Goal: Task Accomplishment & Management: Manage account settings

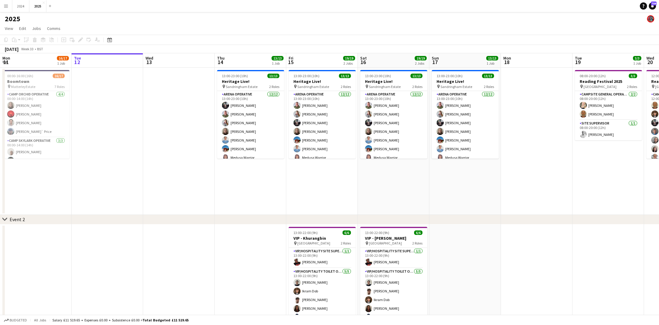
click at [4, 6] on app-icon "Menu" at bounding box center [6, 6] width 5 height 5
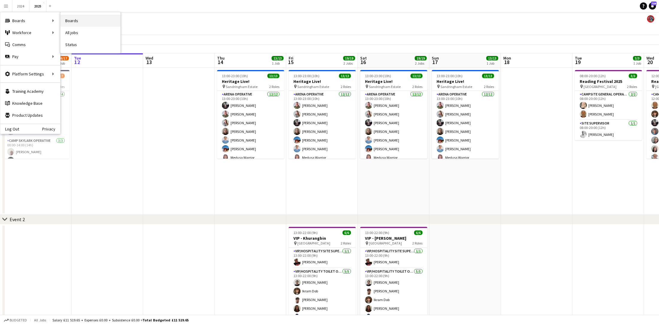
click at [70, 23] on link "Boards" at bounding box center [90, 21] width 60 height 12
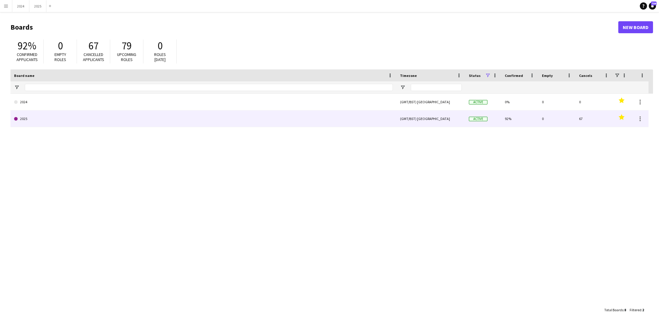
click at [42, 126] on link "2025" at bounding box center [203, 118] width 379 height 17
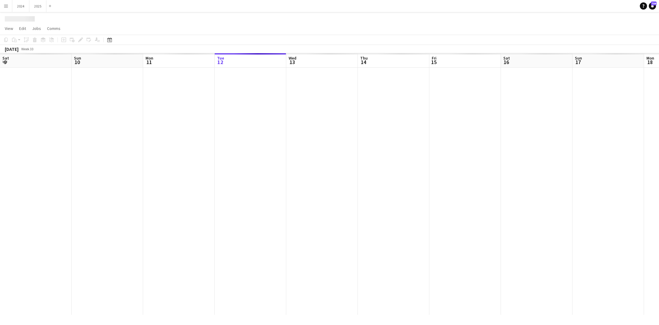
scroll to position [0, 143]
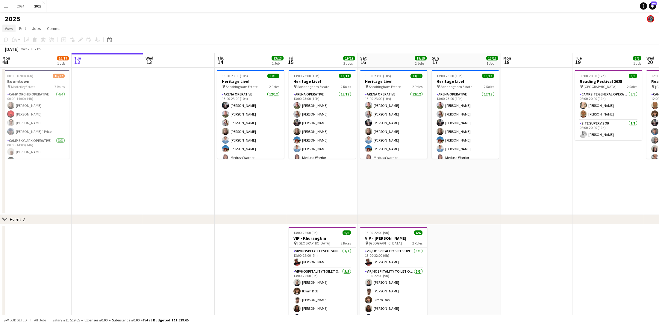
click at [6, 31] on link "View" at bounding box center [8, 29] width 13 height 8
click at [64, 21] on div "2025" at bounding box center [329, 17] width 659 height 11
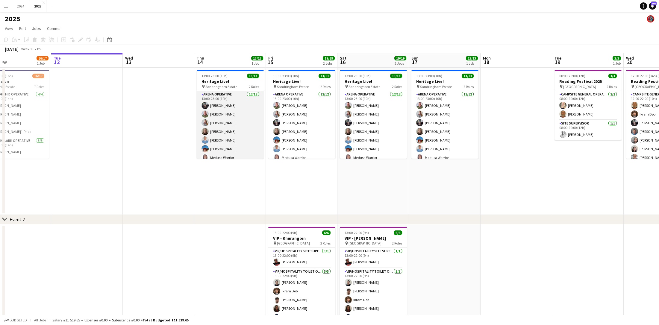
scroll to position [0, 0]
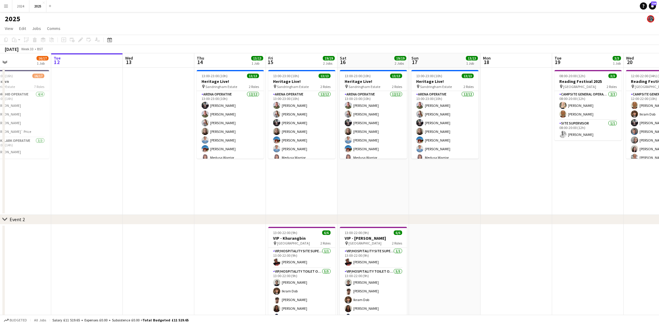
click at [8, 6] on button "Menu" at bounding box center [6, 6] width 12 height 12
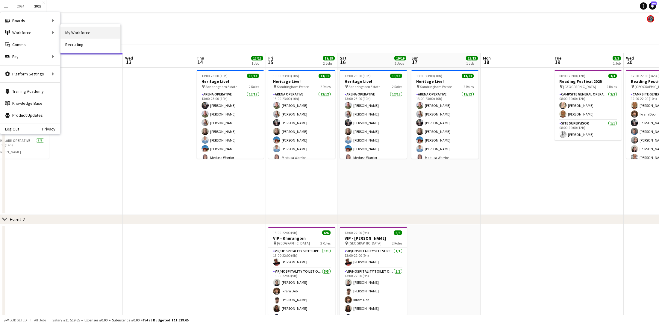
click at [67, 31] on link "My Workforce" at bounding box center [90, 33] width 60 height 12
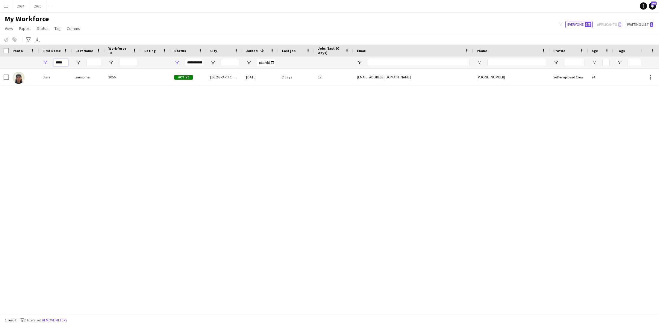
drag, startPoint x: 67, startPoint y: 62, endPoint x: 10, endPoint y: 54, distance: 57.8
click at [18, 57] on div "*****" at bounding box center [324, 63] width 649 height 12
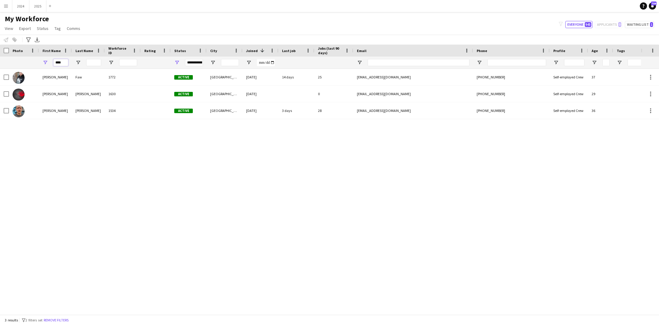
type input "****"
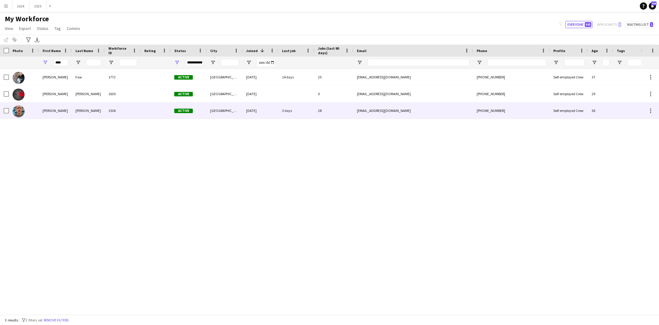
drag, startPoint x: 10, startPoint y: 54, endPoint x: 69, endPoint y: 109, distance: 81.4
click at [69, 109] on div "[PERSON_NAME]" at bounding box center [55, 110] width 33 height 16
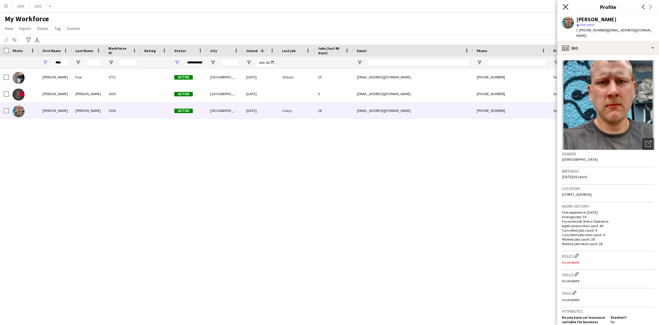
click at [567, 6] on icon "Close pop-in" at bounding box center [566, 7] width 6 height 6
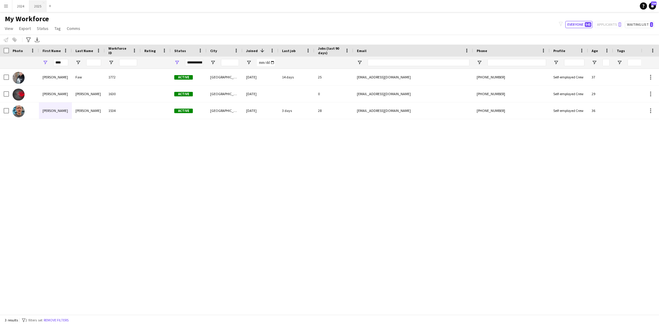
click at [36, 6] on button "2025 Close" at bounding box center [37, 6] width 17 height 12
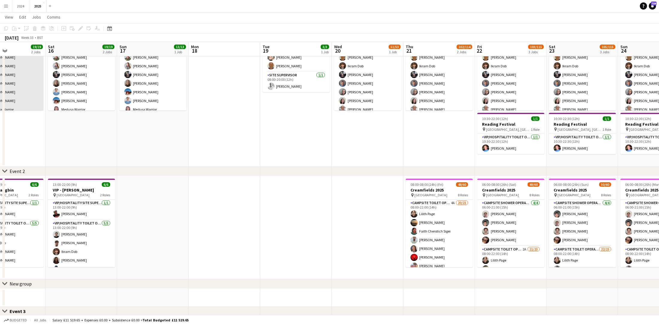
scroll to position [0, 224]
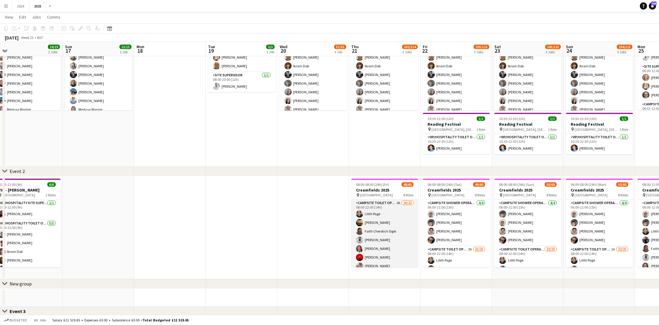
click at [398, 203] on app-card-role "Campsite Toilet Operative 4A 20/23 08:00-22:00 (14h) Lilith Page Ismail Brown F…" at bounding box center [384, 305] width 67 height 211
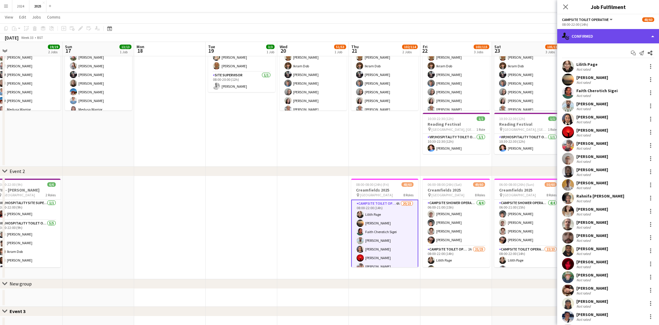
click at [609, 34] on div "single-neutral-actions-check-2 Confirmed" at bounding box center [608, 36] width 102 height 14
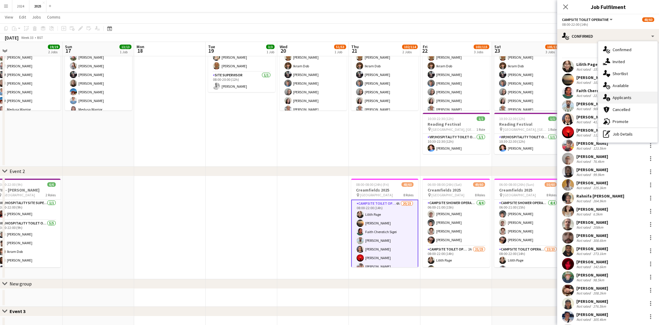
click at [619, 96] on div "single-neutral-actions-information Applicants" at bounding box center [627, 98] width 59 height 12
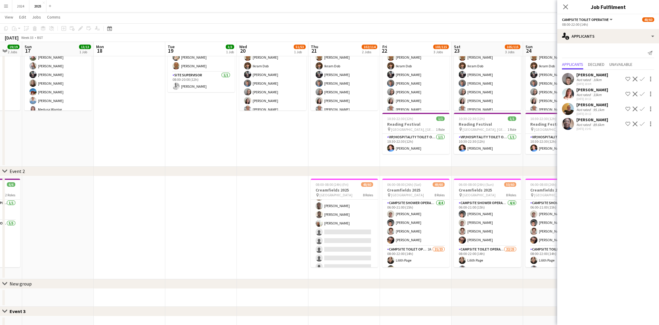
scroll to position [476, 0]
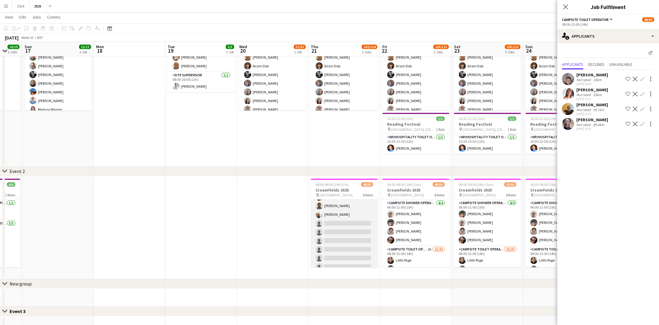
click at [360, 222] on app-card-role "Campsite Toilet Operative 3A 16/23 22:00-08:00 (10h) Emmanuel Onaeze Theo Kento…" at bounding box center [344, 175] width 67 height 211
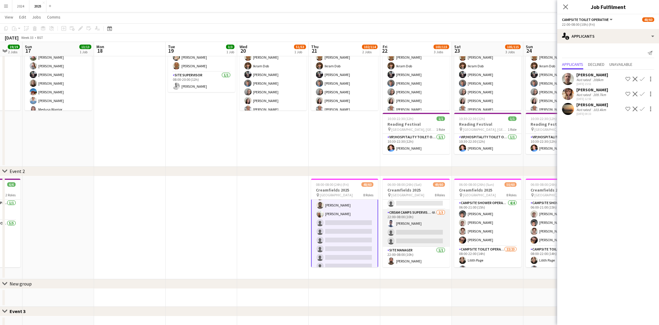
scroll to position [547, 0]
click at [434, 212] on app-card-role "Cream Camps Supervisor 4A 1/3 22:00-08:00 (10h) Harvey Clarke marais single-neu…" at bounding box center [416, 228] width 67 height 38
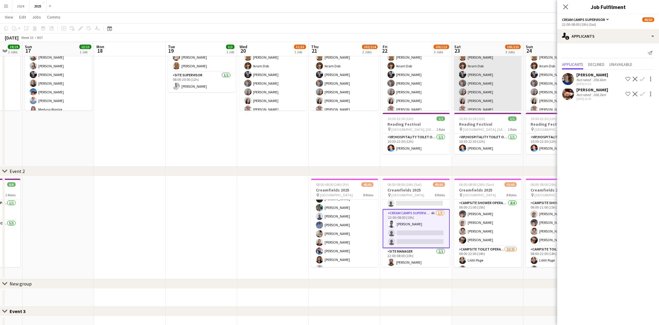
scroll to position [0, 264]
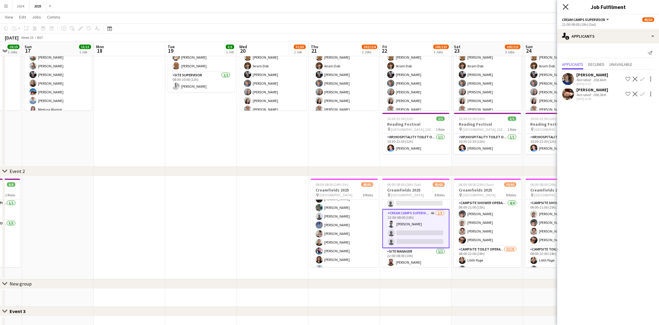
click at [567, 7] on icon "Close pop-in" at bounding box center [566, 7] width 6 height 6
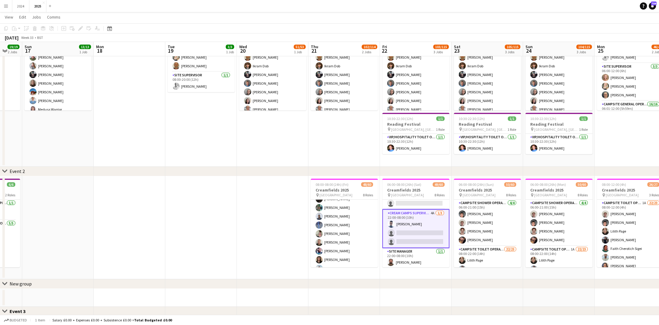
click at [290, 199] on app-date-cell at bounding box center [273, 227] width 72 height 103
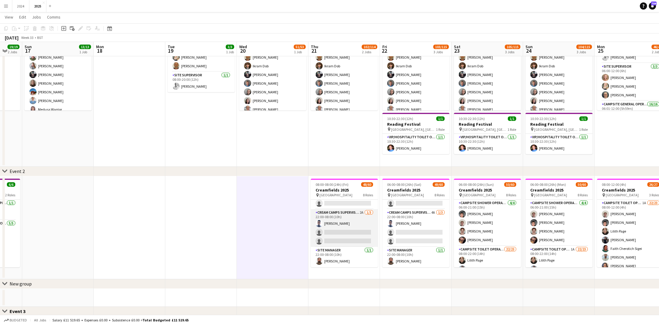
scroll to position [547, 0]
click at [361, 213] on app-card-role "Cream Camps Supervisor 2A 1/3 22:00-08:00 (10h) Harvey Clarke marais single-neu…" at bounding box center [344, 228] width 67 height 38
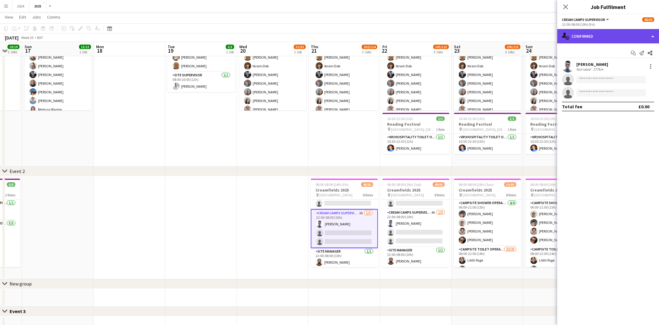
click at [590, 37] on div "single-neutral-actions-check-2 Confirmed" at bounding box center [608, 36] width 102 height 14
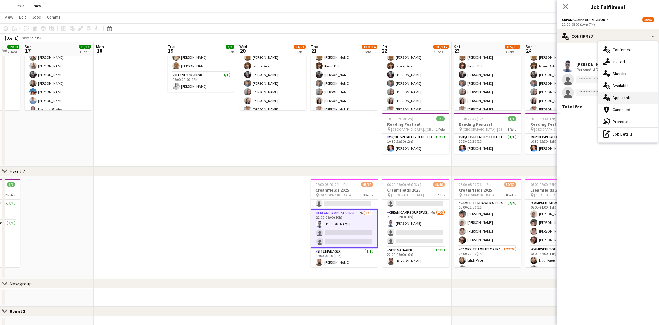
click at [614, 95] on div "single-neutral-actions-information Applicants" at bounding box center [627, 98] width 59 height 12
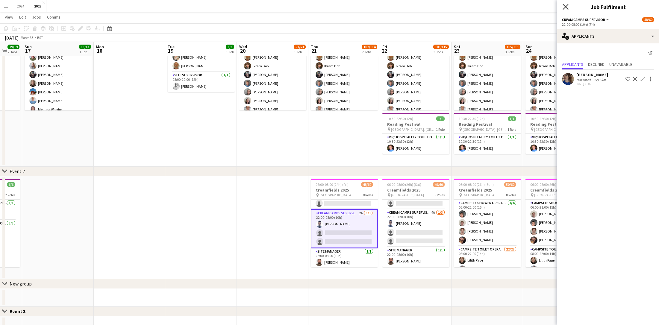
click at [566, 7] on icon "Close pop-in" at bounding box center [566, 7] width 6 height 6
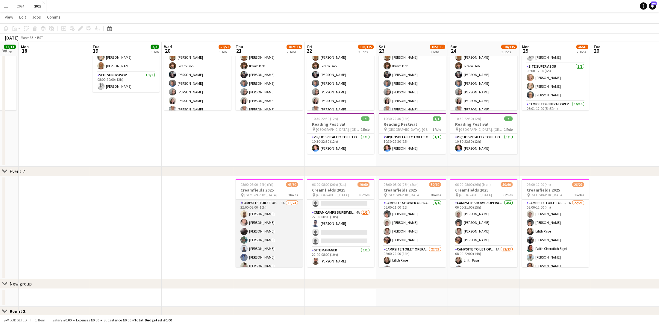
scroll to position [304, 0]
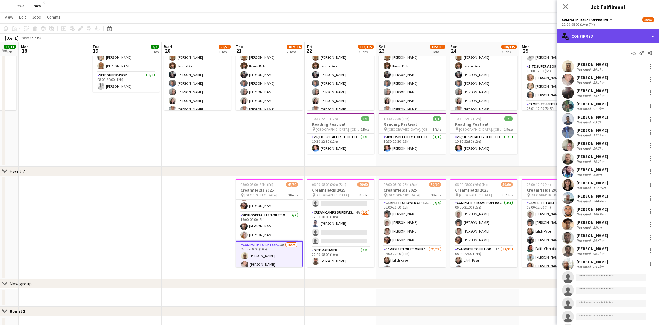
click at [580, 36] on div "single-neutral-actions-check-2 Confirmed" at bounding box center [608, 36] width 102 height 14
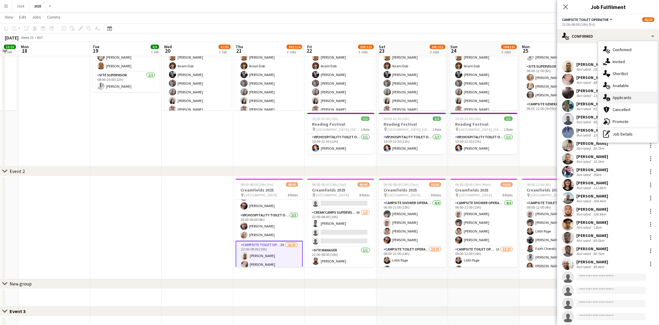
click at [627, 99] on div "single-neutral-actions-information Applicants" at bounding box center [627, 98] width 59 height 12
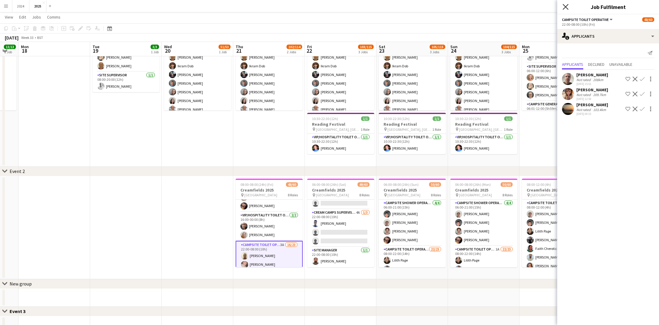
click at [564, 7] on icon "Close pop-in" at bounding box center [566, 7] width 6 height 6
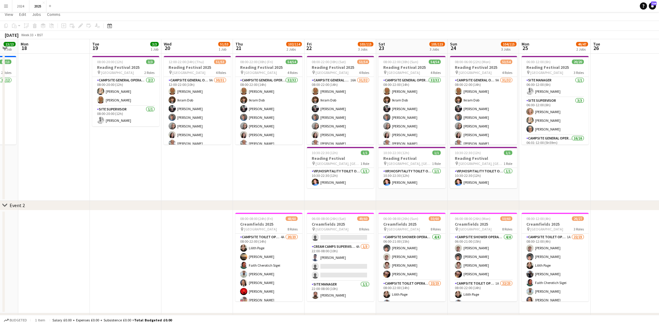
scroll to position [6, 0]
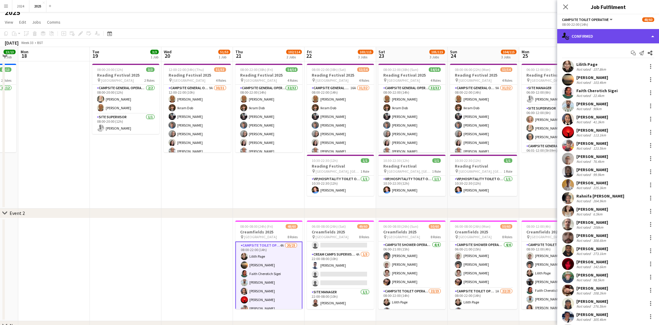
click at [615, 40] on div "single-neutral-actions-check-2 Confirmed" at bounding box center [608, 36] width 102 height 14
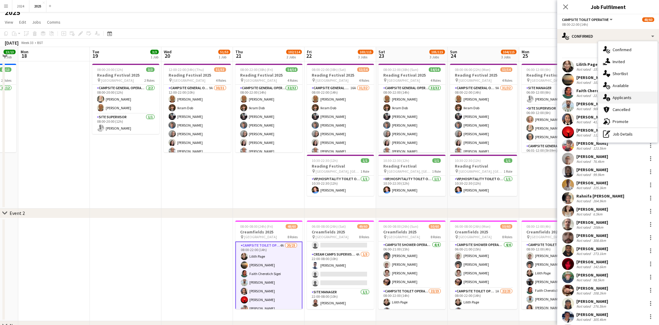
click at [629, 102] on div "single-neutral-actions-information Applicants" at bounding box center [627, 98] width 59 height 12
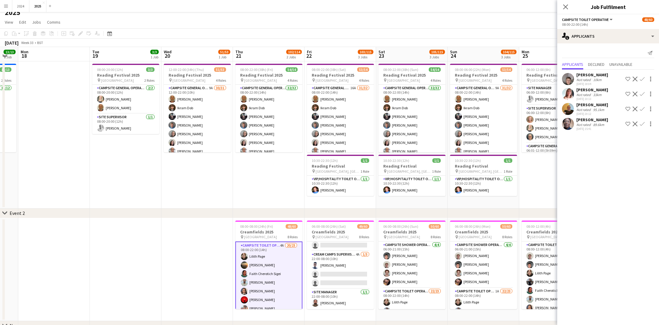
click at [642, 125] on app-icon "Confirm" at bounding box center [642, 124] width 5 height 5
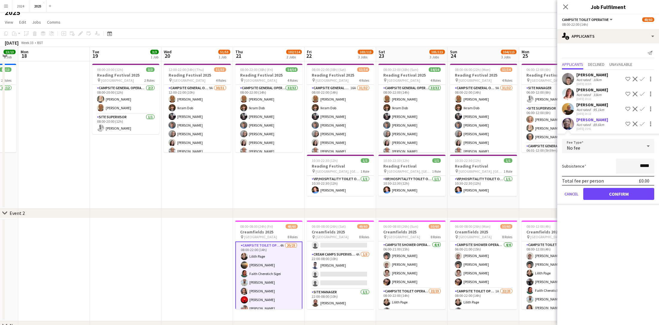
click at [613, 189] on button "Confirm" at bounding box center [618, 194] width 71 height 12
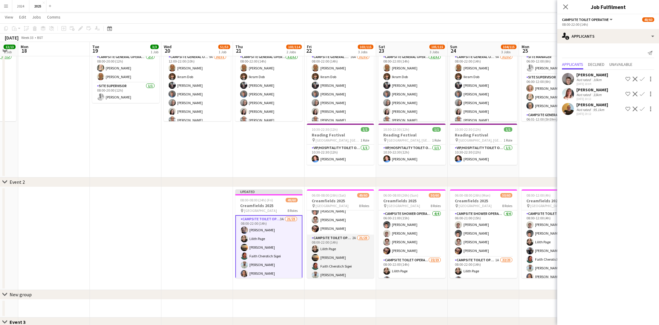
scroll to position [25, 0]
drag, startPoint x: 354, startPoint y: 235, endPoint x: 533, endPoint y: 147, distance: 199.5
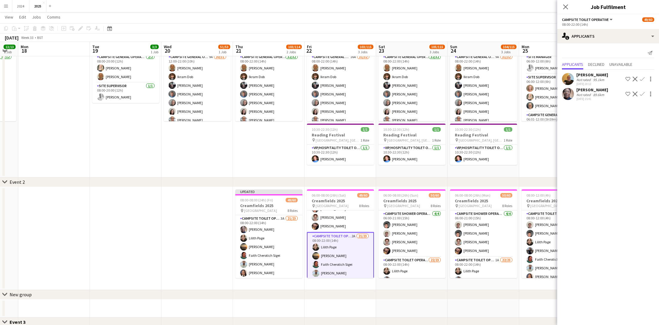
click at [642, 92] on app-icon "Confirm" at bounding box center [642, 94] width 5 height 5
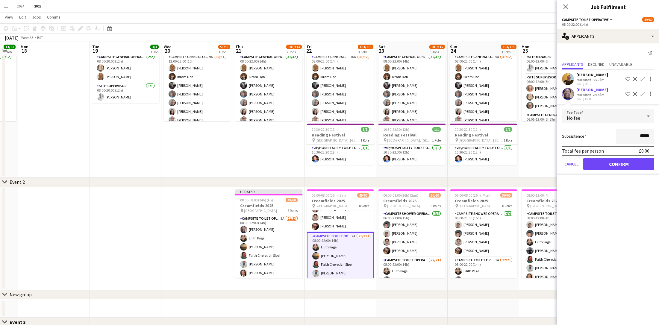
click at [628, 162] on button "Confirm" at bounding box center [618, 164] width 71 height 12
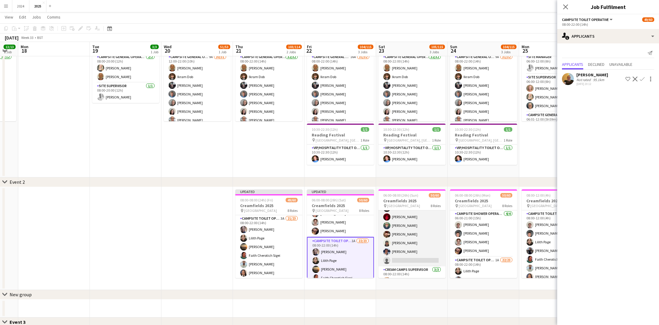
scroll to position [209, 0]
drag, startPoint x: 415, startPoint y: 254, endPoint x: 433, endPoint y: 217, distance: 41.8
click at [415, 254] on app-card-role "Campsite Toilet Operative 22/23 08:00-22:00 (14h) Lilith Page Kirsty Barker Ism…" at bounding box center [412, 153] width 67 height 211
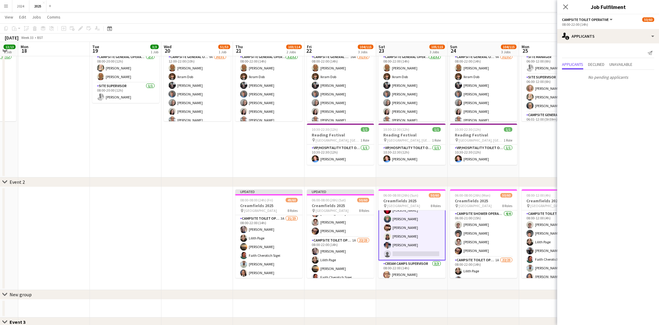
click at [405, 255] on app-card-role "Campsite Toilet Operative 22/23 08:00-22:00 (14h) Lilith Page Kirsty Barker Ism…" at bounding box center [412, 154] width 67 height 213
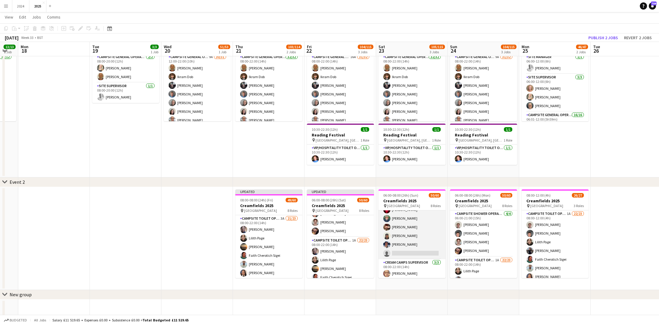
click at [411, 253] on app-card-role "Campsite Toilet Operative 22/23 08:00-22:00 (14h) Lilith Page Kirsty Barker Ism…" at bounding box center [412, 153] width 67 height 211
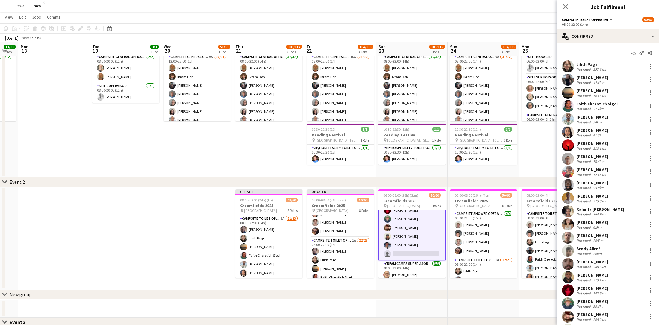
scroll to position [55, 0]
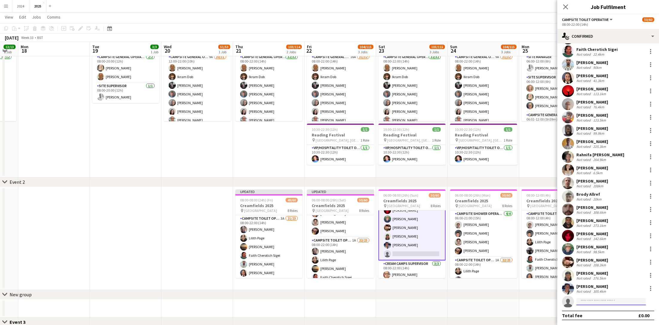
click at [581, 301] on input at bounding box center [610, 301] width 69 height 7
type input "****"
click at [584, 314] on span "ayorindedorcas01@gmail.com" at bounding box center [611, 315] width 60 height 5
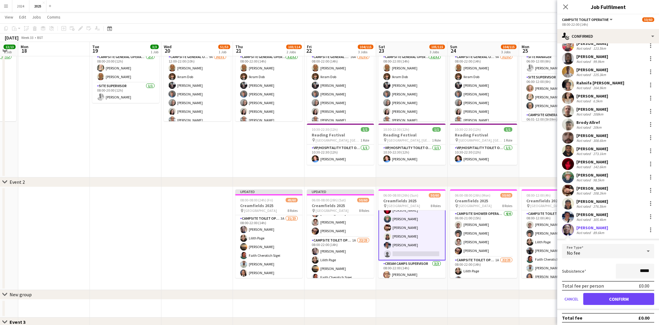
click at [598, 299] on button "Confirm" at bounding box center [618, 299] width 71 height 12
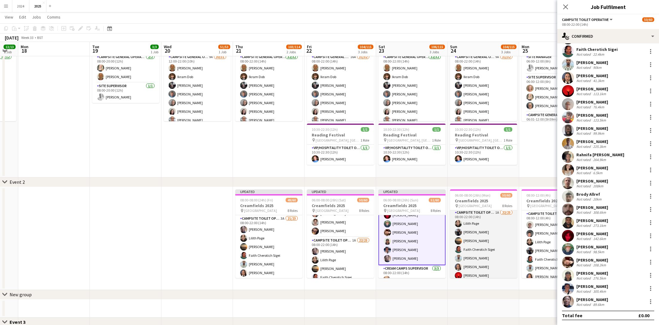
scroll to position [49, 0]
click at [498, 212] on app-card-role "Campsite Toilet Operative 1A 22/23 08:00-22:00 (14h) Lilith Page Kirsty Barker …" at bounding box center [483, 313] width 67 height 211
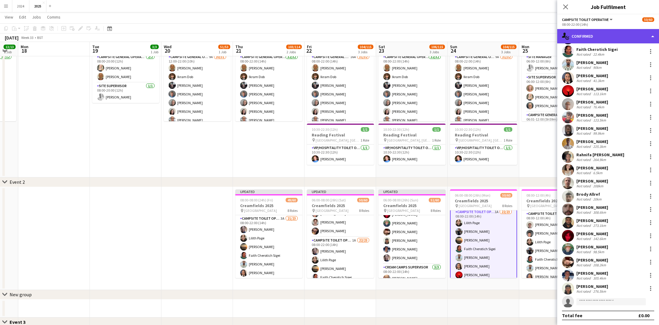
click at [612, 41] on div "single-neutral-actions-check-2 Confirmed" at bounding box center [608, 36] width 102 height 14
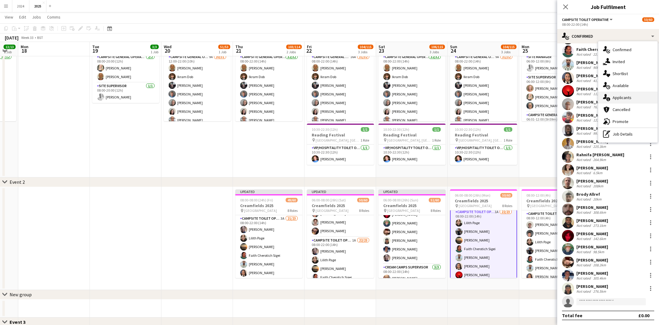
click at [626, 99] on div "single-neutral-actions-information Applicants" at bounding box center [627, 98] width 59 height 12
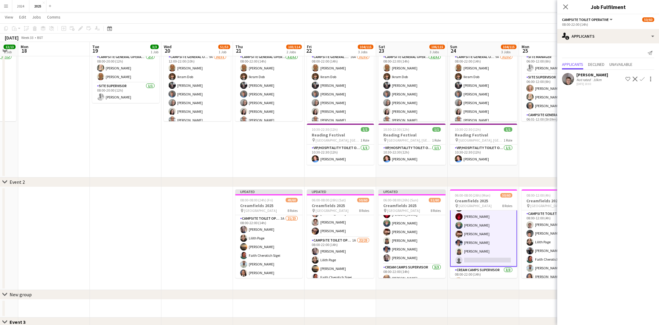
scroll to position [206, 0]
click at [486, 255] on app-card-role "Campsite Toilet Operative 1A 22/23 08:00-22:00 (14h) Lilith Page Kirsty Barker …" at bounding box center [483, 157] width 67 height 213
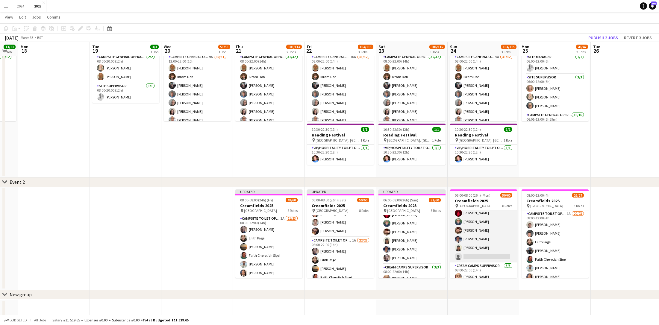
click at [502, 257] on app-card-role "Campsite Toilet Operative 1A 22/23 08:00-22:00 (14h) Lilith Page Kirsty Barker …" at bounding box center [483, 156] width 67 height 211
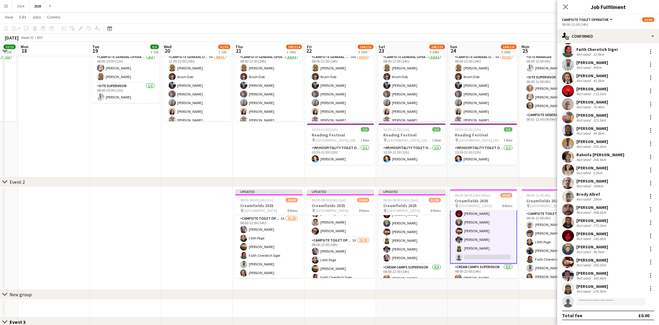
scroll to position [55, 0]
drag, startPoint x: 596, startPoint y: 301, endPoint x: 601, endPoint y: 294, distance: 8.4
click at [595, 300] on input at bounding box center [610, 301] width 69 height 7
type input "***"
click at [601, 311] on span "Abosede Ayorinde" at bounding box center [598, 310] width 34 height 5
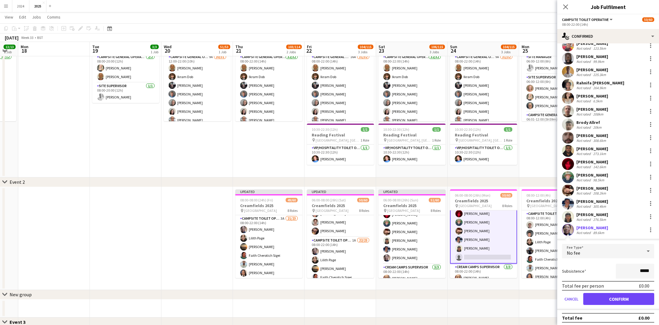
click at [606, 300] on button "Confirm" at bounding box center [618, 299] width 71 height 12
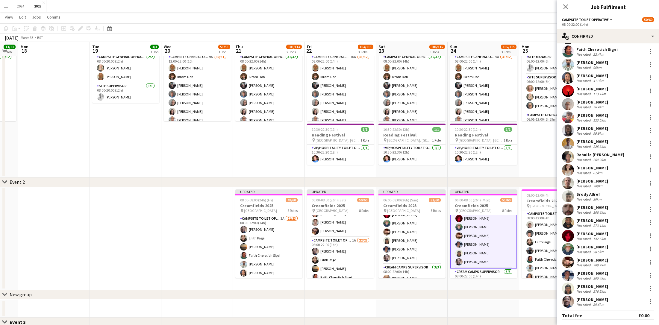
click at [529, 283] on app-date-cell "08:00-12:00 (4h) 26/27 Creamfields 2025 pin Daresbury Park 3 Roles Campsite Toi…" at bounding box center [555, 238] width 72 height 103
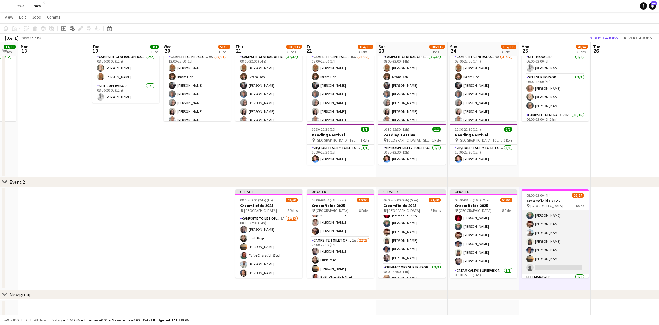
scroll to position [149, 0]
click at [550, 267] on app-card-role "Campsite Toilet Operative 1A 22/23 08:00-12:00 (4h) Samuel Meekings Benedict Sh…" at bounding box center [555, 167] width 67 height 211
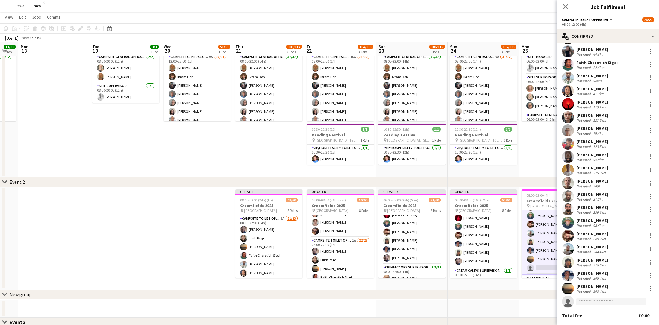
scroll to position [55, 0]
click at [607, 297] on app-invite-slot "single-neutral-actions" at bounding box center [608, 302] width 102 height 12
click at [607, 302] on input at bounding box center [610, 301] width 69 height 7
type input "****"
click at [599, 314] on span "ayorindedorcas01@gmail.com" at bounding box center [611, 315] width 60 height 5
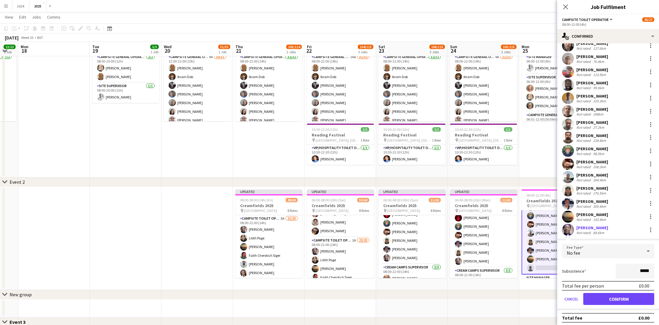
click at [591, 296] on button "Confirm" at bounding box center [618, 299] width 71 height 12
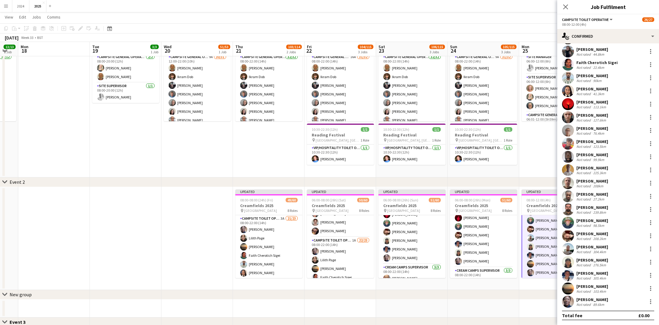
click at [546, 305] on app-date-cell at bounding box center [555, 309] width 72 height 18
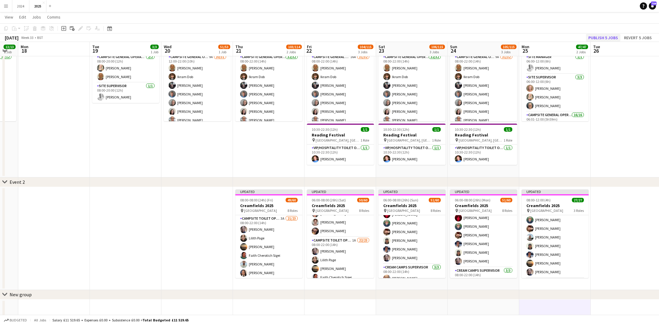
click at [597, 38] on button "Publish 5 jobs" at bounding box center [603, 38] width 34 height 8
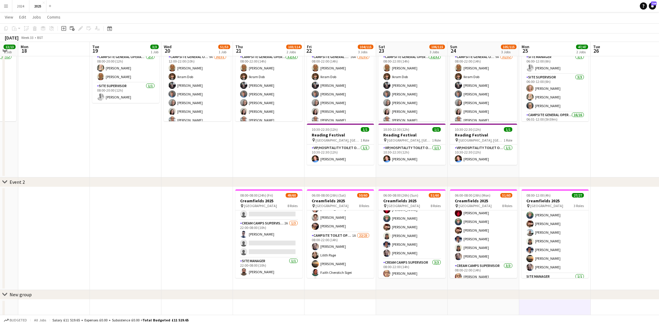
scroll to position [547, 0]
click at [285, 223] on app-card-role "Cream Camps Supervisor 2A 1/3 22:00-08:00 (10h) Harvey Clarke marais single-neu…" at bounding box center [268, 239] width 67 height 38
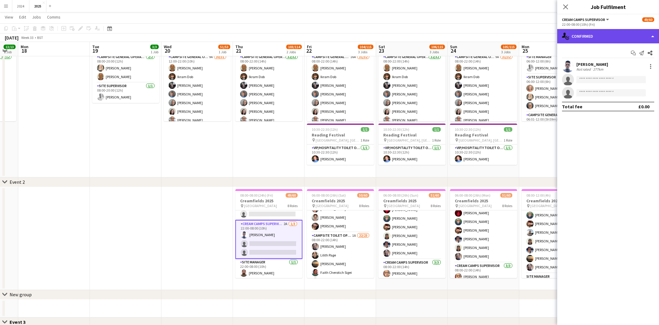
click at [583, 38] on div "single-neutral-actions-check-2 Confirmed" at bounding box center [608, 36] width 102 height 14
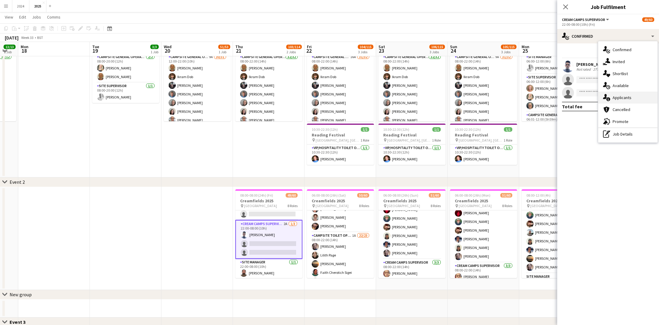
click at [622, 98] on div "single-neutral-actions-information Applicants" at bounding box center [627, 98] width 59 height 12
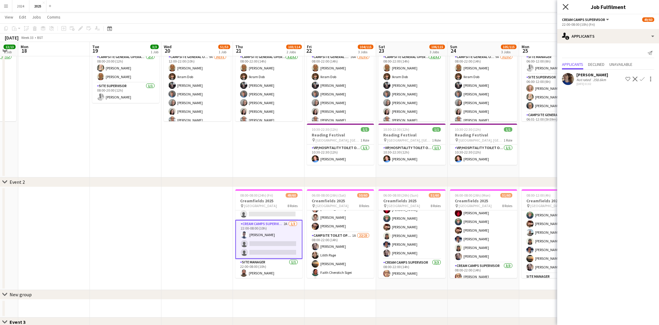
click at [565, 5] on icon "Close pop-in" at bounding box center [566, 7] width 6 height 6
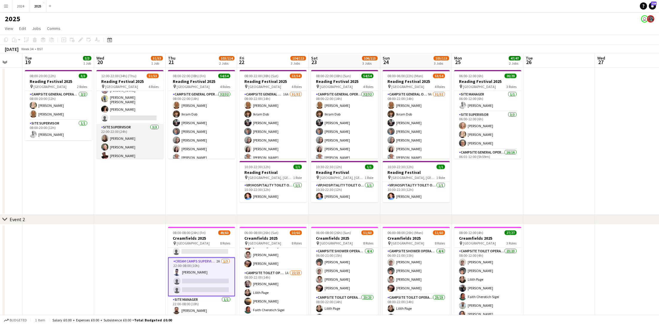
scroll to position [439, 0]
click at [132, 136] on app-card-role "Site Supervisor 3/3 22:00-22:00 (24h) Dana Holloway Steve McDougall Jade Andrew…" at bounding box center [129, 144] width 67 height 38
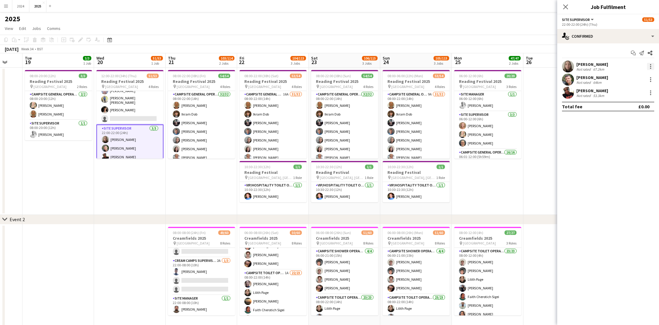
click at [650, 66] on div at bounding box center [650, 66] width 1 height 1
click at [639, 96] on button "Switch crew" at bounding box center [631, 92] width 47 height 14
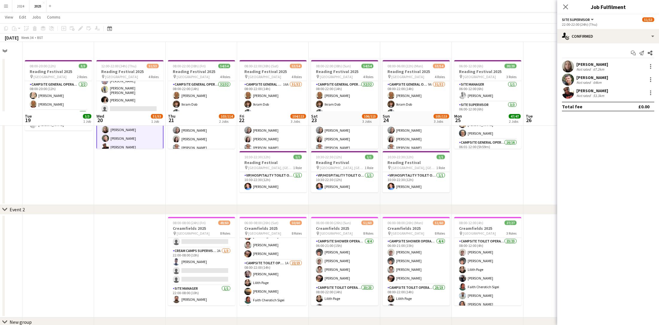
scroll to position [92, 0]
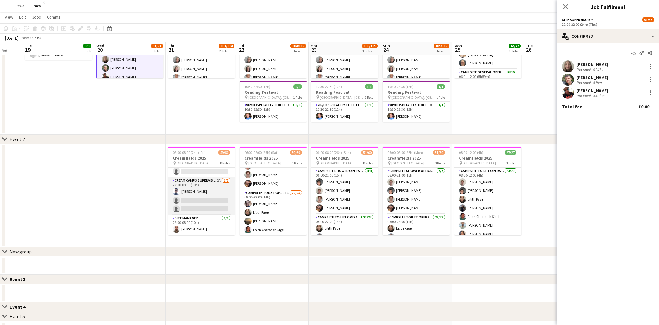
click at [197, 199] on app-card-role "Cream Camps Supervisor 2A 1/3 22:00-08:00 (10h) Harvey Clarke marais single-neu…" at bounding box center [201, 196] width 67 height 38
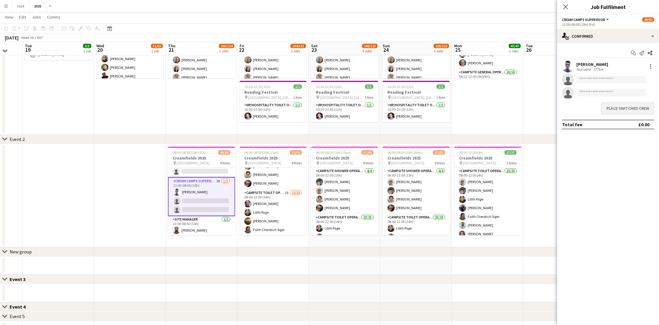
click at [618, 110] on button "Place switched crew" at bounding box center [627, 108] width 53 height 12
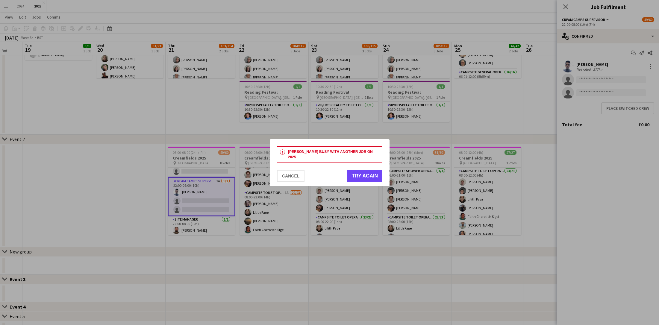
drag, startPoint x: 301, startPoint y: 178, endPoint x: 174, endPoint y: 122, distance: 138.5
click at [301, 178] on button "Cancel" at bounding box center [291, 176] width 28 height 12
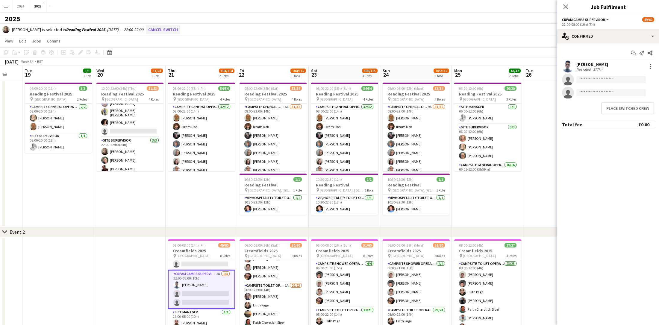
click at [164, 28] on button "Cancel switch" at bounding box center [163, 30] width 34 height 10
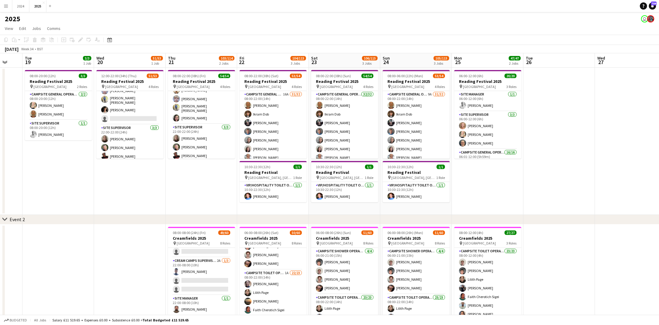
scroll to position [448, 0]
click at [208, 132] on app-card-role "Site Supervisor 3/3 22:00-22:00 (24h) Dana Holloway Steve McDougall Jade Andrew…" at bounding box center [201, 144] width 67 height 38
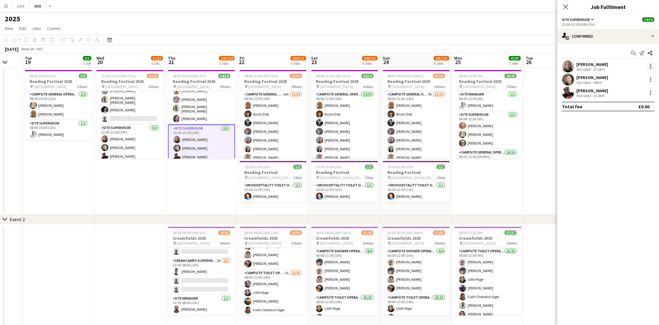
click at [654, 66] on div at bounding box center [650, 66] width 7 height 7
click at [643, 88] on button "Switch crew" at bounding box center [631, 92] width 47 height 14
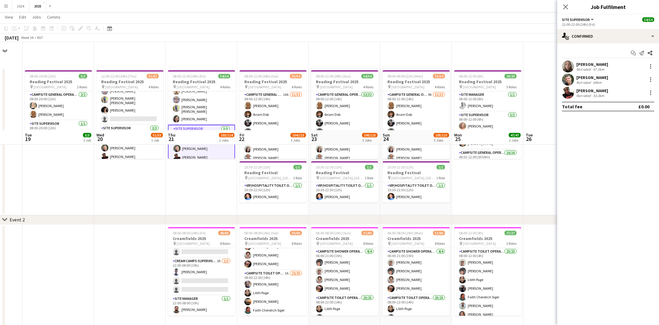
scroll to position [108, 0]
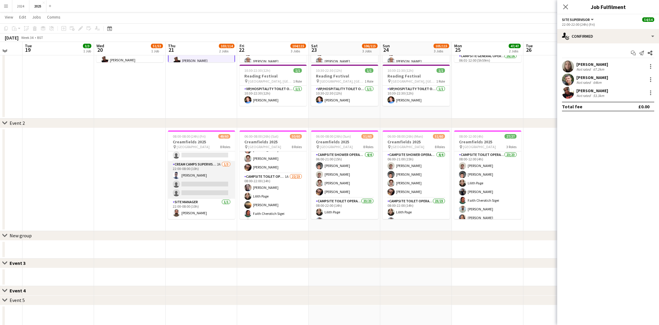
click at [193, 185] on app-card-role "Cream Camps Supervisor 2A 1/3 22:00-08:00 (10h) Harvey Clarke marais single-neu…" at bounding box center [201, 180] width 67 height 38
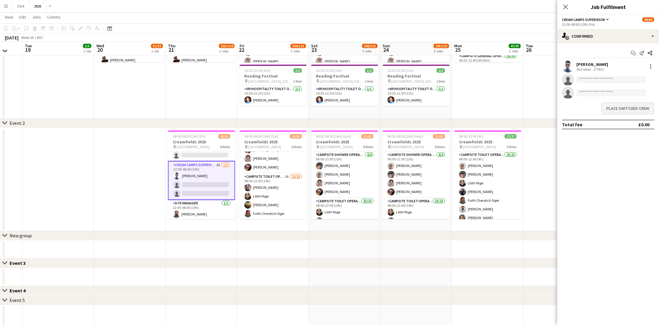
click at [634, 111] on button "Place switched crew" at bounding box center [627, 108] width 53 height 12
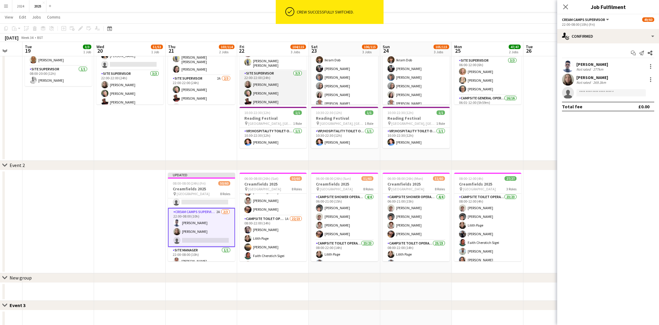
scroll to position [448, 0]
click at [282, 86] on app-card-role "Site Supervisor 3/3 22:00-22:00 (24h) Dana Holloway Steve McDougall Jade Andrew…" at bounding box center [273, 89] width 67 height 38
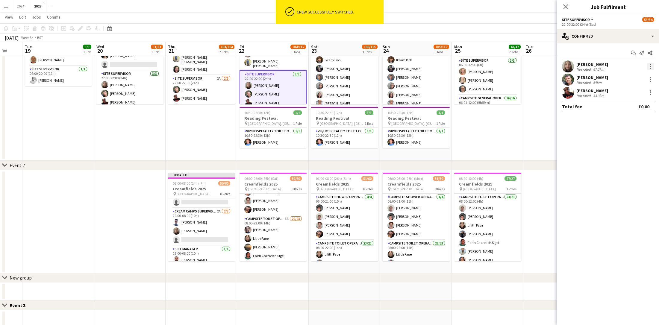
click at [649, 68] on div at bounding box center [650, 66] width 7 height 7
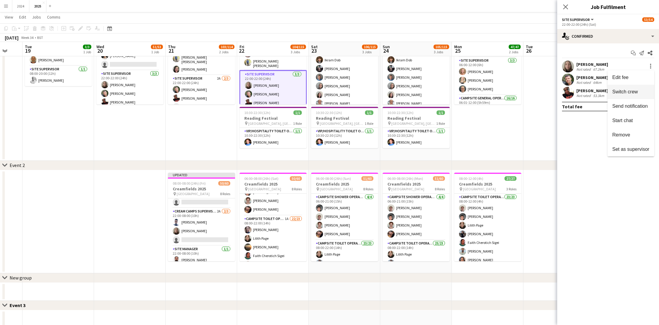
click at [635, 93] on span "Switch crew" at bounding box center [624, 91] width 25 height 5
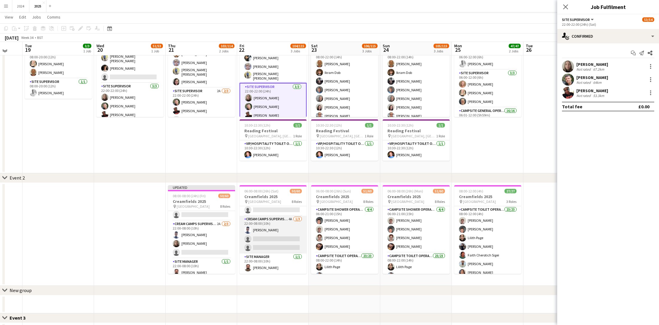
scroll to position [547, 0]
click at [267, 238] on app-card-role "Cream Camps Supervisor 4A 1/3 22:00-08:00 (10h) Harvey Clarke marais single-neu…" at bounding box center [273, 235] width 67 height 38
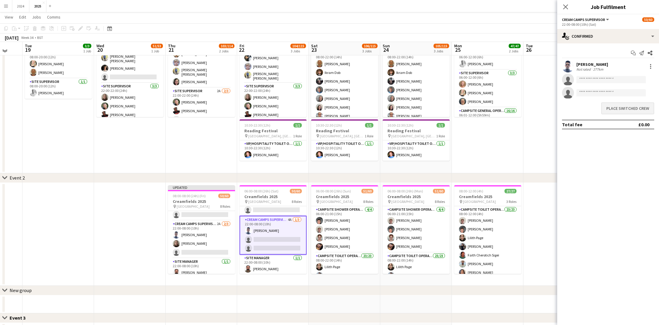
click at [609, 109] on button "Place switched crew" at bounding box center [627, 108] width 53 height 12
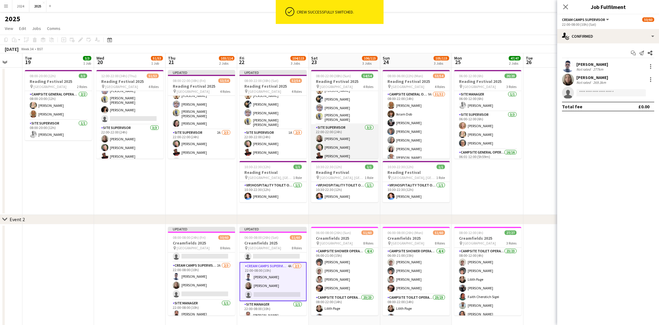
scroll to position [448, 0]
click at [346, 133] on app-card-role "Site Supervisor 3/3 22:00-22:00 (24h) Dana Holloway Steve McDougall Jade Andrew…" at bounding box center [344, 144] width 67 height 38
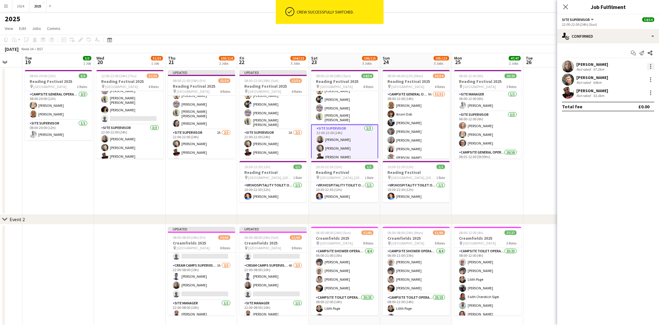
click at [652, 67] on div at bounding box center [650, 66] width 7 height 7
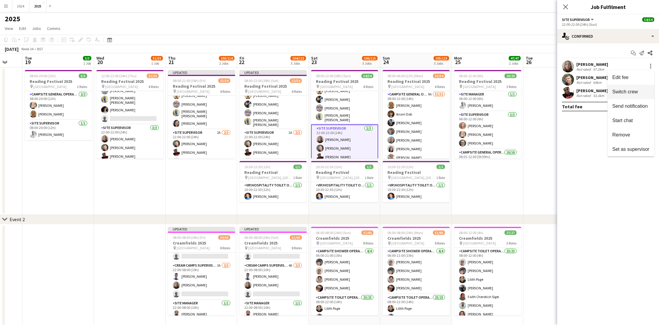
click at [641, 96] on button "Switch crew" at bounding box center [631, 92] width 47 height 14
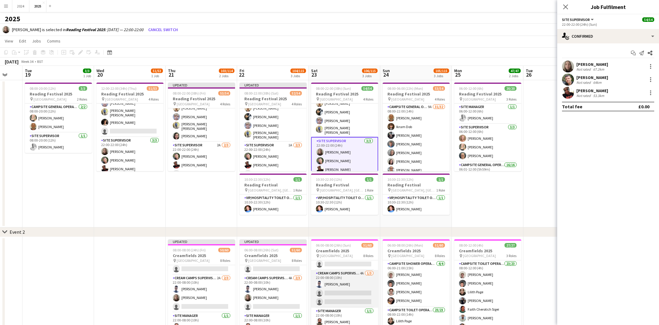
scroll to position [547, 0]
click at [343, 293] on app-card-role "Cream Camps Supervisor 4A 1/3 22:00-08:00 (10h) Harvey Clarke marais single-neu…" at bounding box center [344, 289] width 67 height 38
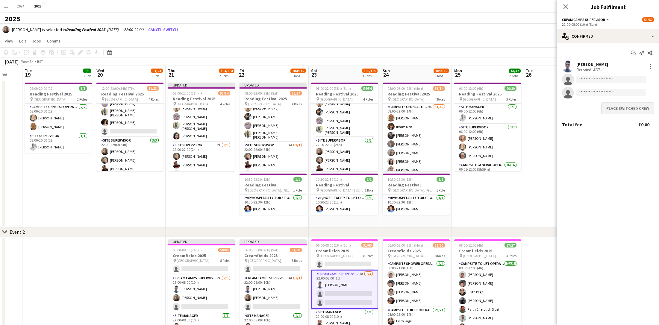
click at [609, 109] on button "Place switched crew" at bounding box center [627, 108] width 53 height 12
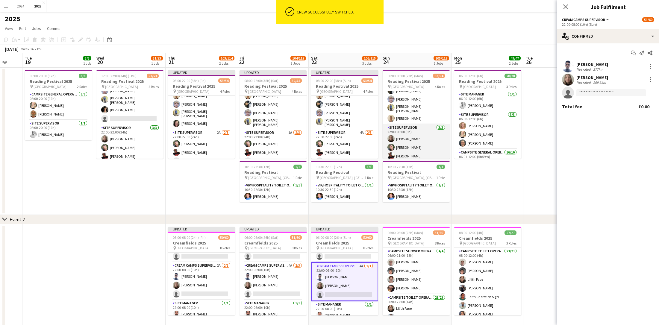
scroll to position [448, 0]
click at [412, 133] on app-card-role "Site Supervisor 3/3 22:00-06:00 (8h) Dana Holloway Steve McDougall Jade Andrews…" at bounding box center [416, 144] width 67 height 38
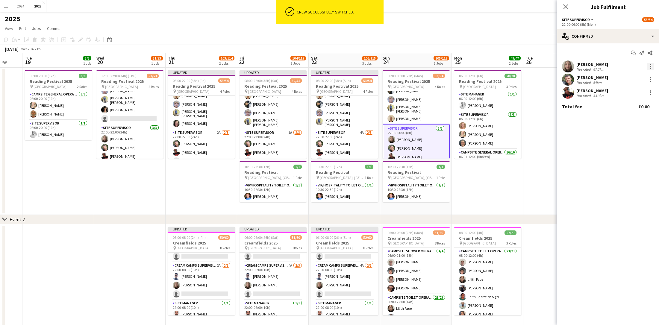
click at [649, 64] on div at bounding box center [650, 66] width 7 height 7
click at [633, 90] on span "Switch crew" at bounding box center [624, 91] width 25 height 5
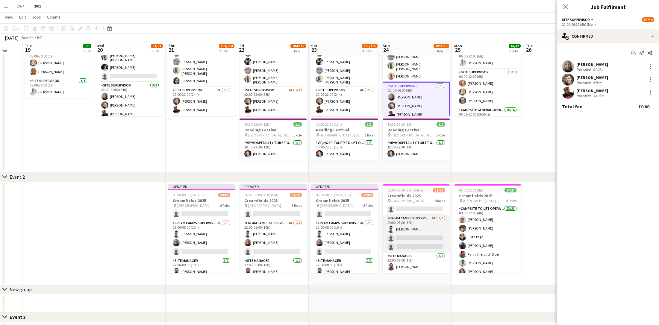
scroll to position [547, 0]
click at [403, 237] on app-card-role "Cream Camps Supervisor 4A 1/3 22:00-08:00 (10h) Harvey Clarke marais single-neu…" at bounding box center [416, 234] width 67 height 38
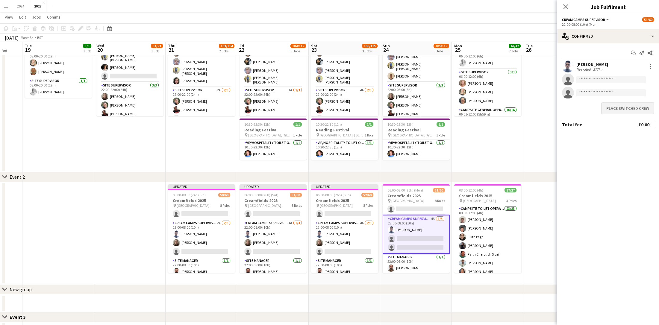
click at [642, 109] on button "Place switched crew" at bounding box center [627, 108] width 53 height 12
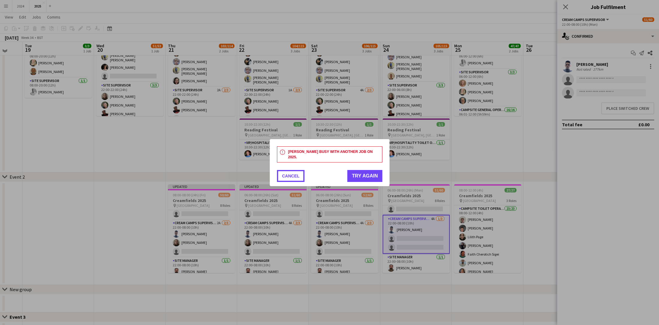
scroll to position [0, 0]
click at [295, 176] on button "Cancel" at bounding box center [291, 176] width 28 height 12
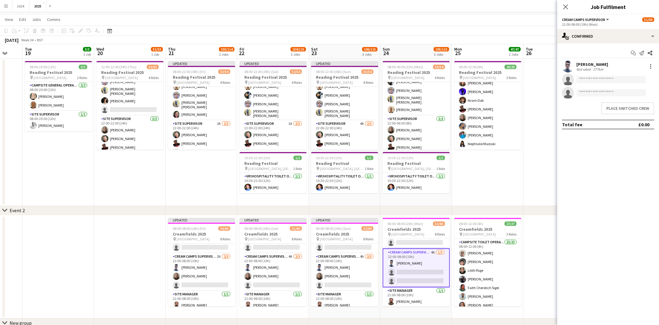
scroll to position [141, 0]
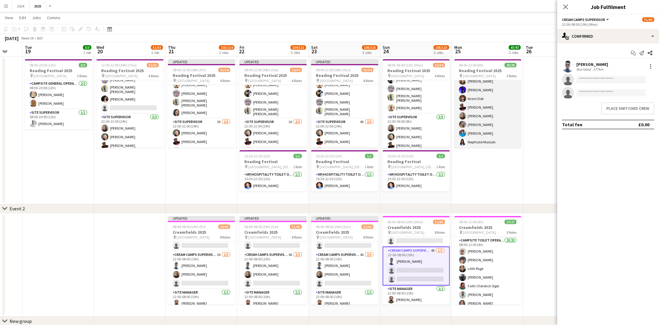
click at [485, 117] on app-card-role "Campsite General Operative 16/16 06:01-12:00 (5h59m) Yugan Chandra Ian Saunders…" at bounding box center [487, 72] width 67 height 151
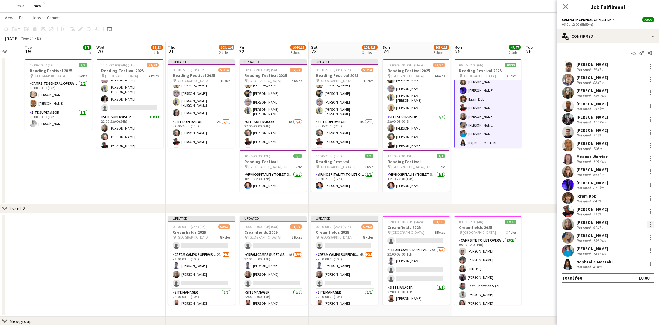
click at [650, 224] on div at bounding box center [650, 224] width 1 height 1
click at [626, 279] on span "Remove" at bounding box center [621, 278] width 18 height 5
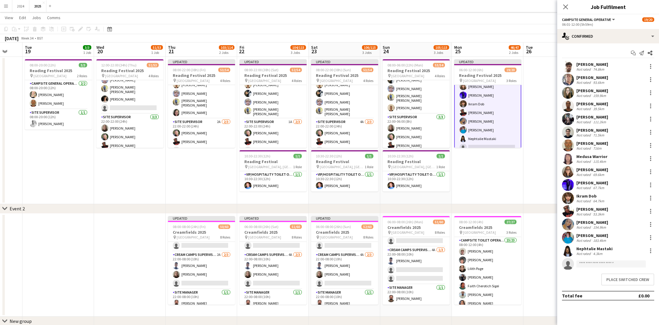
click at [497, 181] on app-date-cell "Updated 06:00-12:00 (6h) 19/20 Reading Festival 2025 pin Richfield Avenue 3 Rol…" at bounding box center [488, 130] width 72 height 147
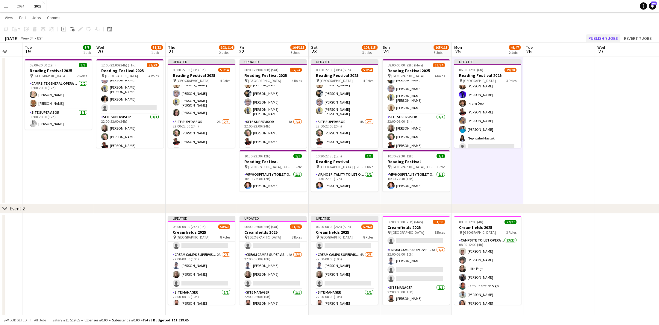
click at [602, 39] on button "Publish 7 jobs" at bounding box center [603, 38] width 34 height 8
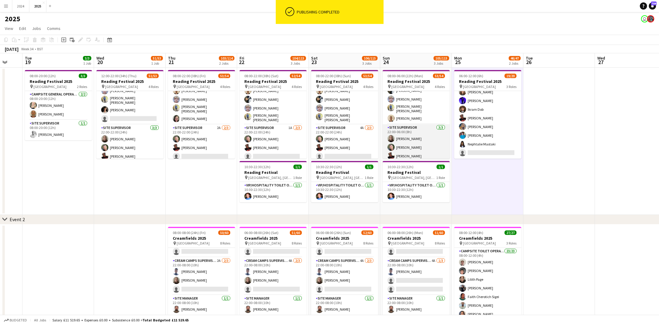
scroll to position [448, 0]
click at [408, 135] on app-card-role "Site Supervisor 3/3 22:00-06:00 (8h) Dana Holloway Steve McDougall Jade Andrews…" at bounding box center [416, 144] width 67 height 38
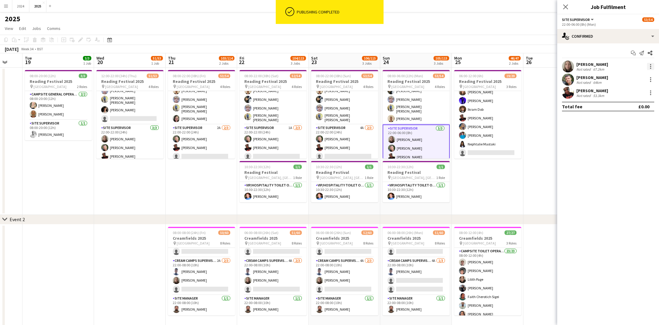
click at [651, 66] on div at bounding box center [650, 66] width 1 height 1
click at [640, 89] on span "Switch crew" at bounding box center [630, 91] width 37 height 5
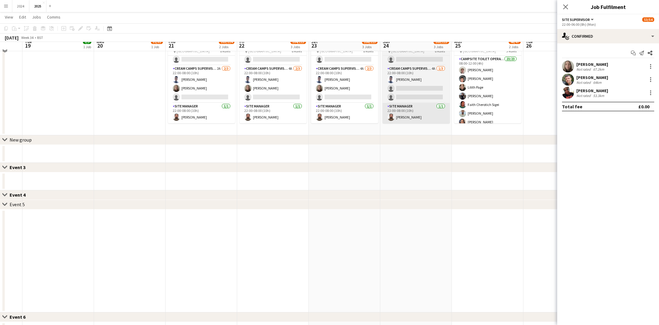
scroll to position [200, 0]
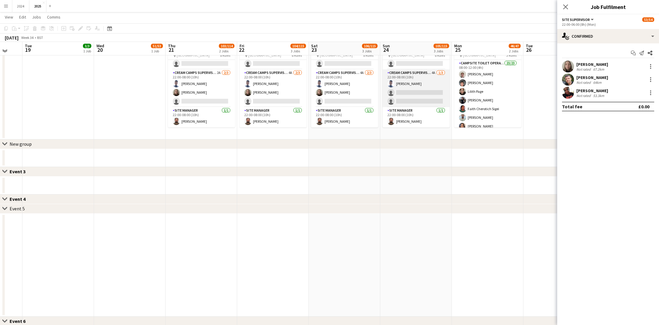
click at [412, 93] on app-card-role "Cream Camps Supervisor 4A 1/3 22:00-08:00 (10h) Harvey Clarke marais single-neu…" at bounding box center [416, 88] width 67 height 38
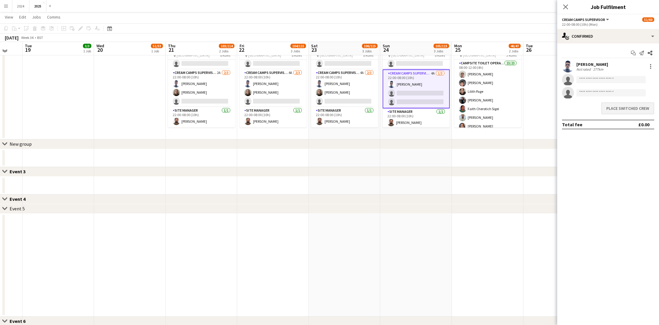
click at [610, 109] on button "Place switched crew" at bounding box center [627, 108] width 53 height 12
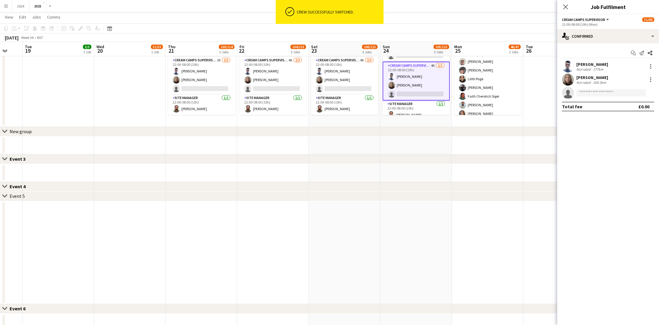
click at [539, 102] on app-date-cell at bounding box center [559, 75] width 72 height 103
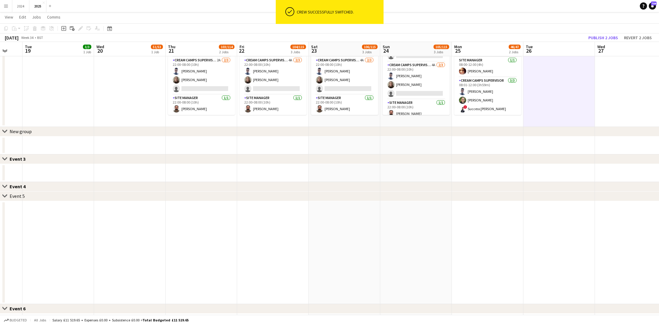
scroll to position [202, 0]
click at [602, 39] on button "Publish 2 jobs" at bounding box center [603, 38] width 34 height 8
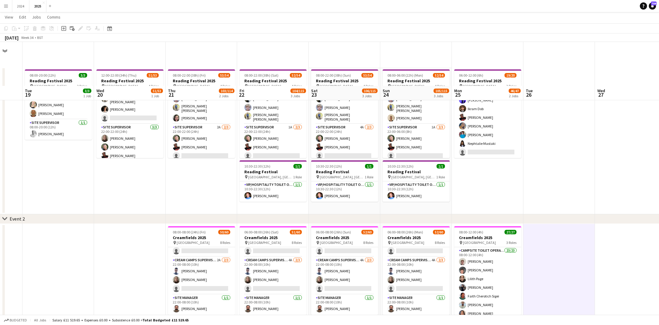
scroll to position [52, 0]
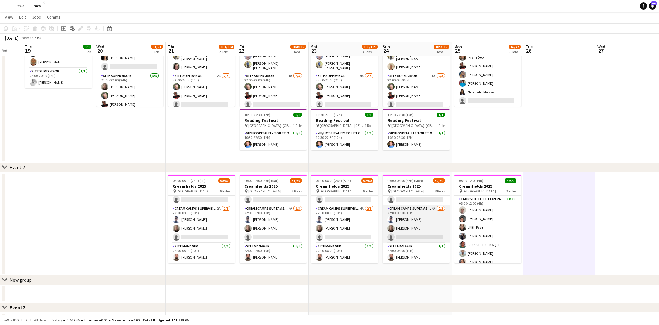
click at [433, 209] on app-card-role "Cream Camps Supervisor 4A 2/3 22:00-08:00 (10h) Harvey Clarke marais Dana Hollo…" at bounding box center [416, 224] width 67 height 38
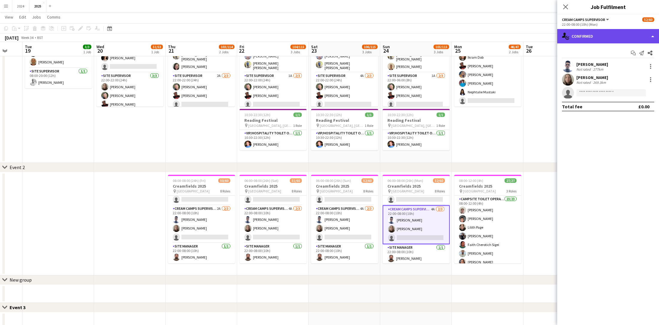
click at [630, 32] on div "single-neutral-actions-check-2 Confirmed" at bounding box center [608, 36] width 102 height 14
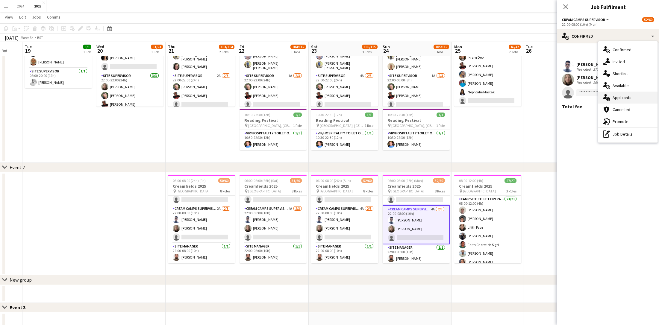
click at [633, 98] on div "single-neutral-actions-information Applicants" at bounding box center [627, 98] width 59 height 12
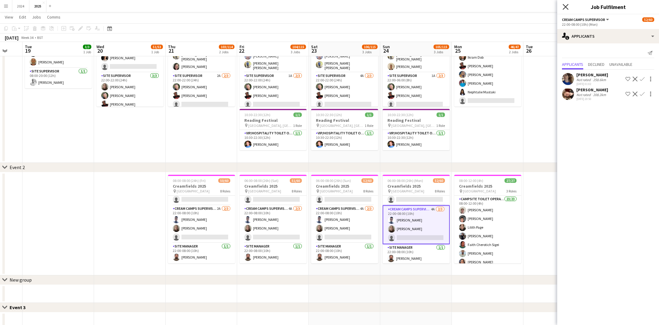
click at [568, 7] on icon "Close pop-in" at bounding box center [566, 7] width 6 height 6
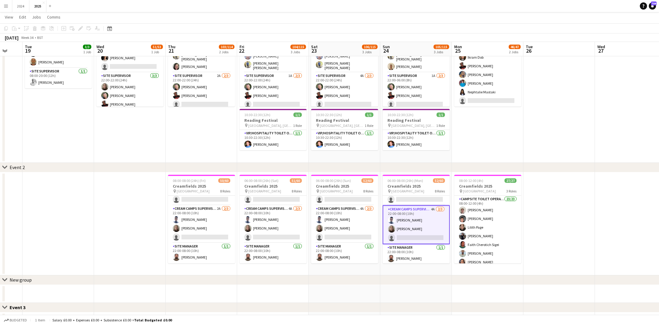
click at [549, 186] on app-date-cell at bounding box center [559, 223] width 72 height 103
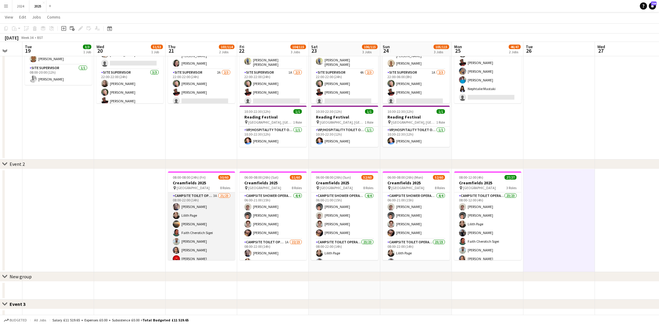
scroll to position [0, 0]
click at [214, 196] on app-card-role "Campsite Toilet Operative 3A 21/23 08:00-22:00 (14h) Abosede Ayorinde Lilith Pa…" at bounding box center [201, 298] width 67 height 211
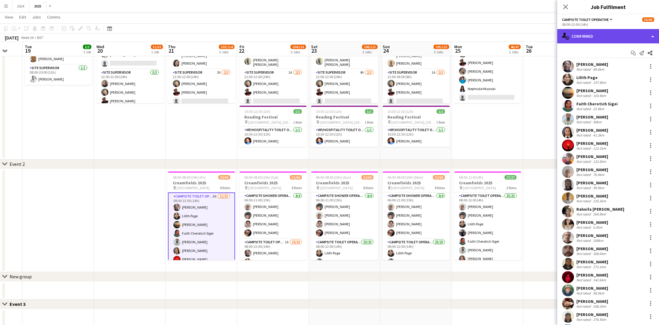
click at [612, 38] on div "single-neutral-actions-check-2 Confirmed" at bounding box center [608, 36] width 102 height 14
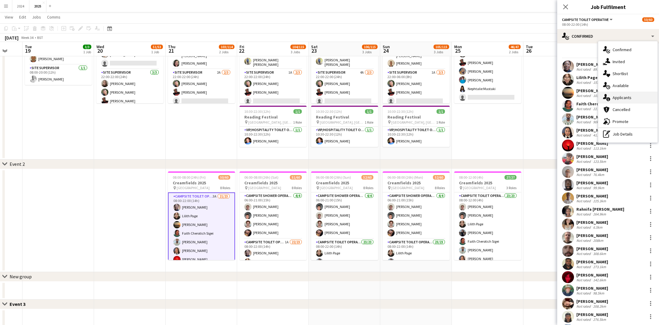
click at [635, 93] on div "single-neutral-actions-information Applicants" at bounding box center [627, 98] width 59 height 12
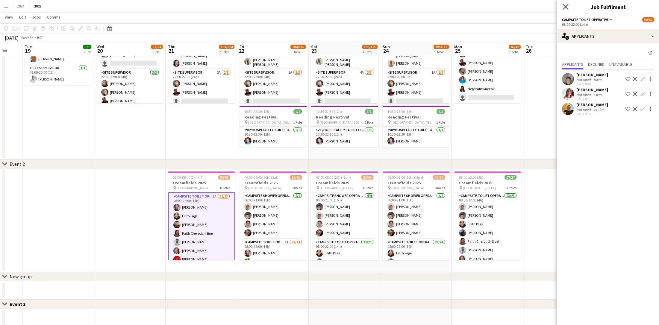
click at [565, 7] on icon at bounding box center [566, 7] width 6 height 6
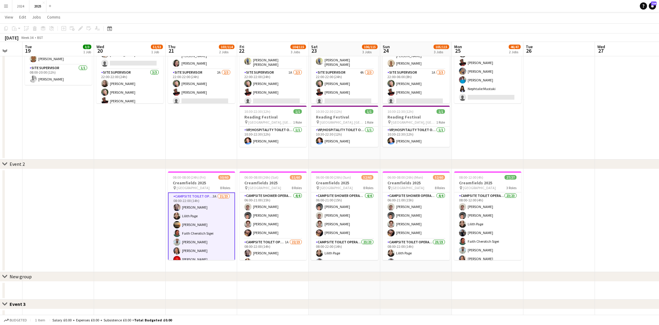
click at [543, 207] on app-date-cell at bounding box center [559, 220] width 72 height 103
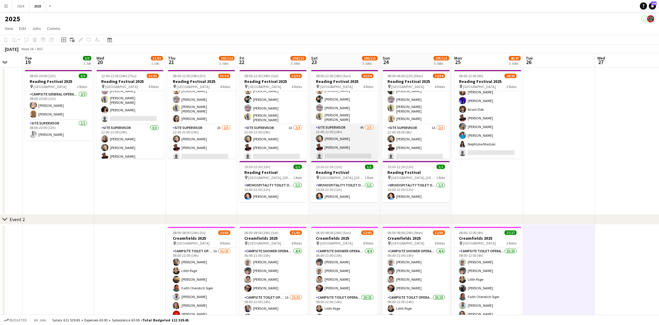
scroll to position [448, 0]
click at [361, 125] on app-card-role "Site Supervisor 4A 2/3 22:00-22:00 (24h) Steve McDougall Jade Andrews - Lewis s…" at bounding box center [344, 144] width 67 height 38
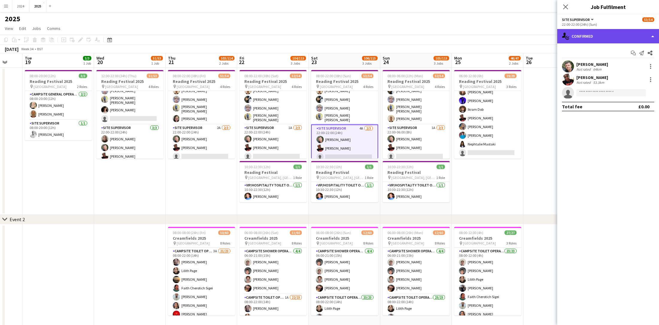
click at [598, 35] on div "single-neutral-actions-check-2 Confirmed" at bounding box center [608, 36] width 102 height 14
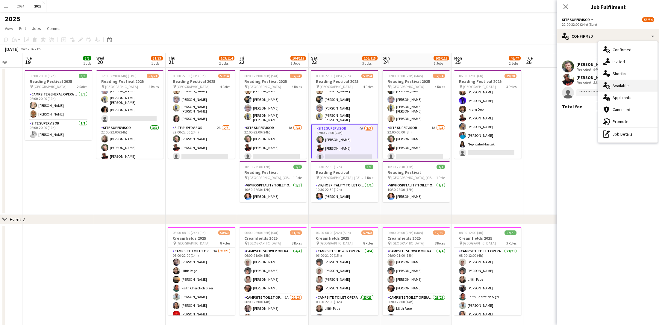
click at [616, 89] on div "single-neutral-actions-upload Available" at bounding box center [627, 86] width 59 height 12
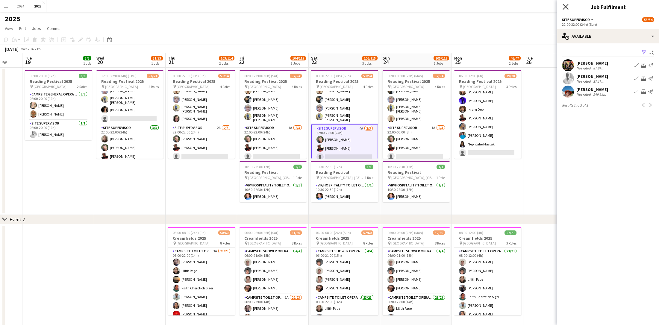
click at [564, 5] on icon "Close pop-in" at bounding box center [566, 7] width 6 height 6
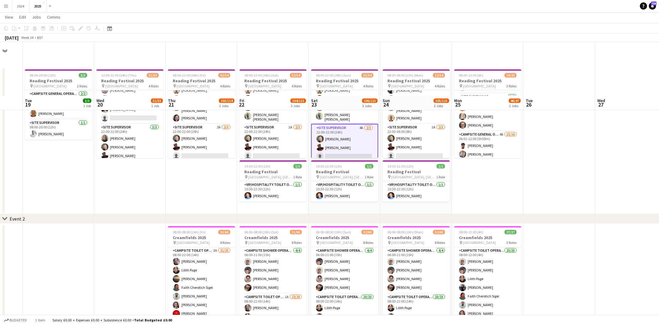
scroll to position [102, 0]
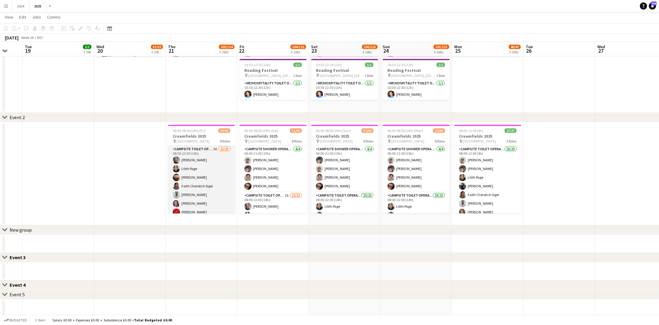
click at [214, 149] on app-card-role "Campsite Toilet Operative 3A 21/23 08:00-22:00 (14h) Abosede Ayorinde Lilith Pa…" at bounding box center [201, 251] width 67 height 211
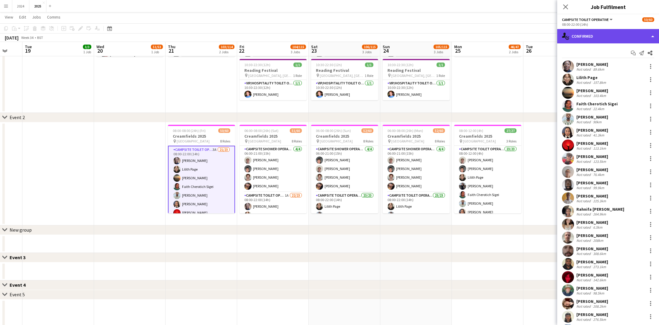
click at [621, 34] on div "single-neutral-actions-check-2 Confirmed" at bounding box center [608, 36] width 102 height 14
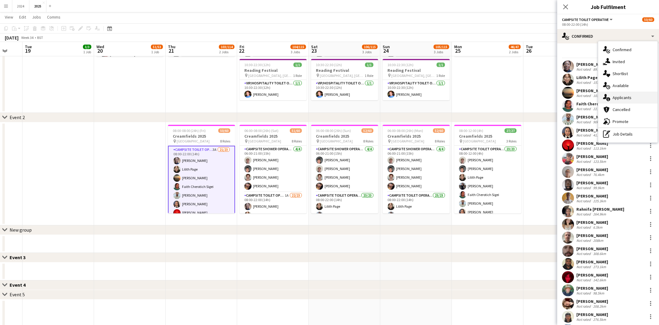
click at [632, 98] on div "single-neutral-actions-information Applicants" at bounding box center [627, 98] width 59 height 12
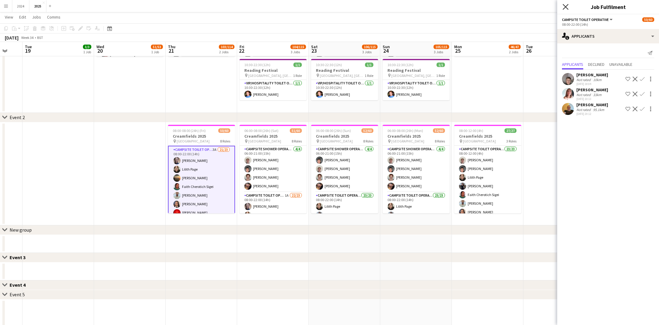
click at [568, 7] on icon "Close pop-in" at bounding box center [566, 7] width 6 height 6
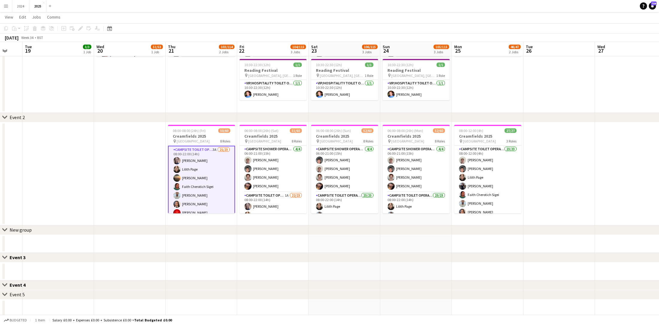
click at [144, 166] on app-date-cell at bounding box center [130, 173] width 72 height 103
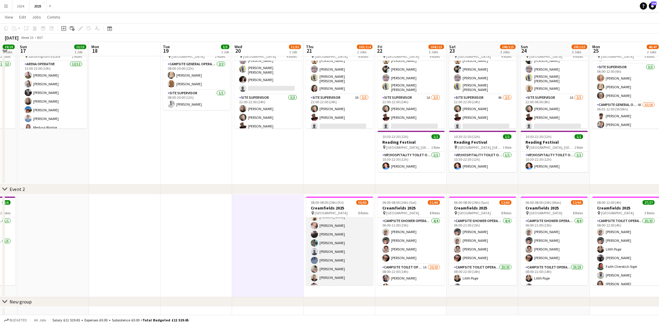
scroll to position [334, 0]
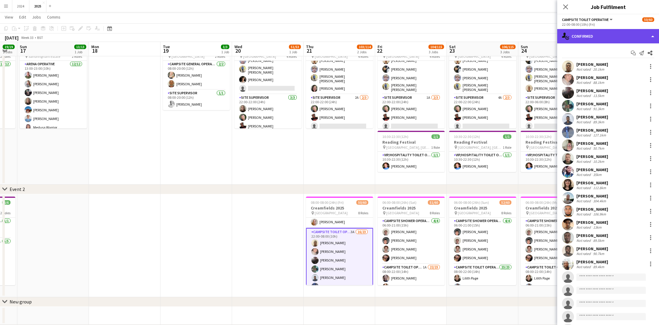
click at [629, 37] on div "single-neutral-actions-check-2 Confirmed" at bounding box center [608, 36] width 102 height 14
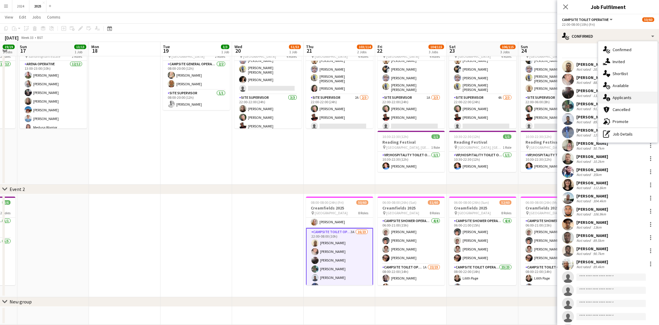
click at [627, 100] on div "single-neutral-actions-information Applicants" at bounding box center [627, 98] width 59 height 12
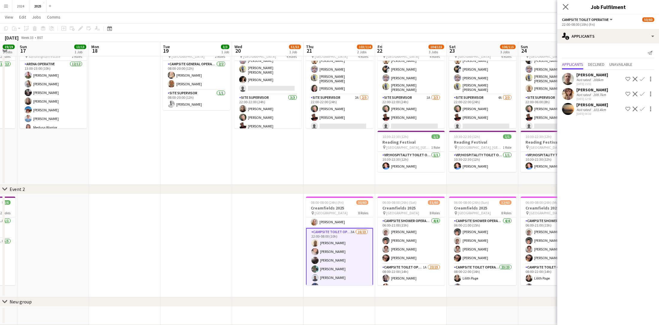
click at [562, 7] on app-icon "Close pop-in" at bounding box center [565, 7] width 9 height 9
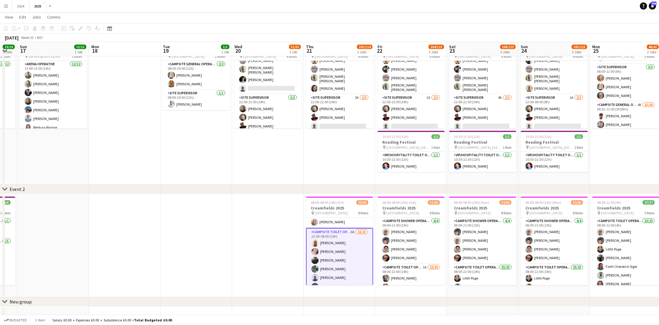
click at [325, 172] on app-date-cell "08:00-22:00 (38h) (Fri) 53/54 Reading Festival 2025 pin Richfield Avenue 4 Role…" at bounding box center [340, 110] width 72 height 147
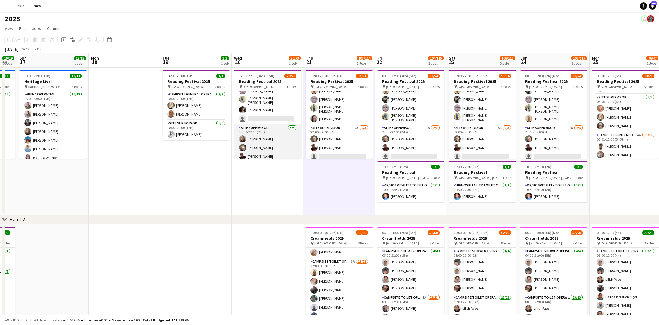
scroll to position [0, 271]
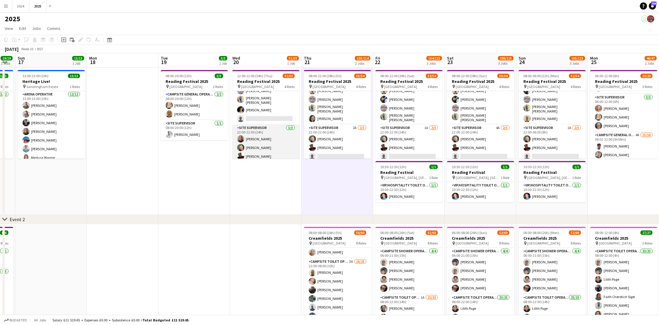
click at [275, 137] on app-card-role "Site Supervisor 3/3 22:00-22:00 (24h) Dana Holloway Steve McDougall Jade Andrew…" at bounding box center [265, 144] width 67 height 38
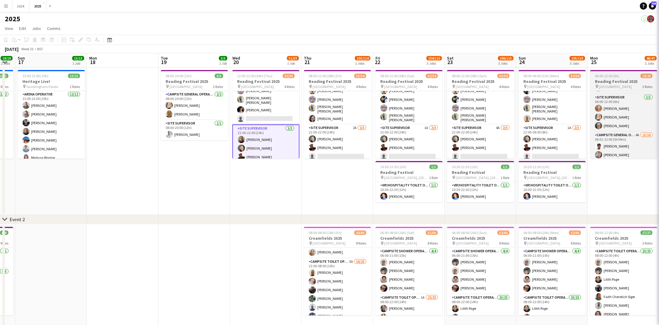
scroll to position [0, 269]
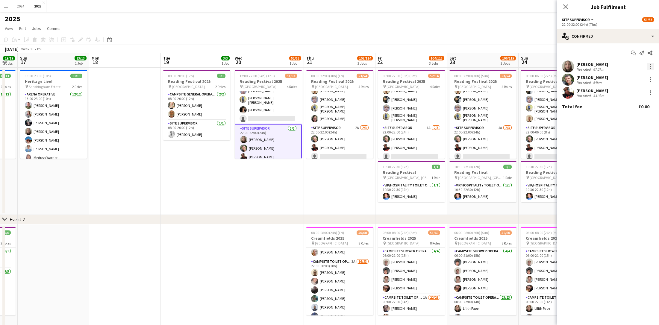
click at [653, 66] on div at bounding box center [650, 66] width 7 height 7
click at [633, 131] on button "Remove" at bounding box center [631, 135] width 47 height 14
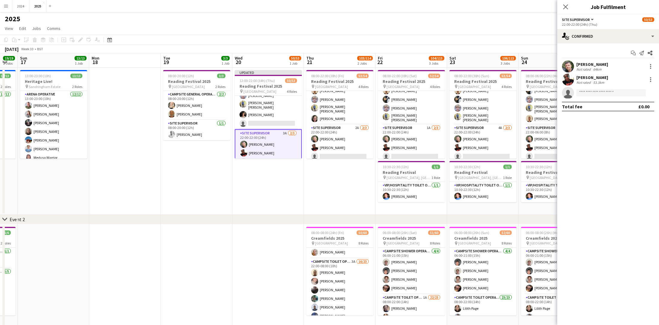
click at [564, 5] on icon "Close pop-in" at bounding box center [565, 6] width 5 height 5
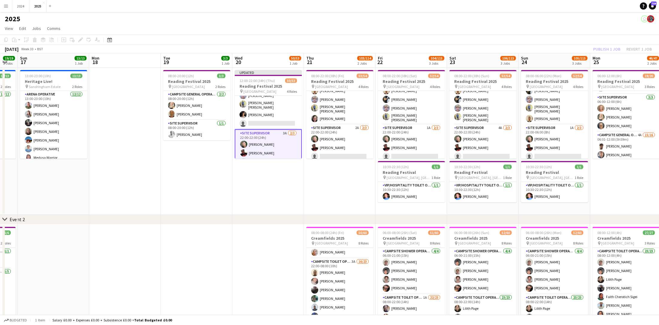
click at [261, 199] on app-date-cell "Updated 12:00-22:00 (34h) (Thu) 50/53 Reading Festival 2025 pin Richfield Avenu…" at bounding box center [268, 141] width 72 height 147
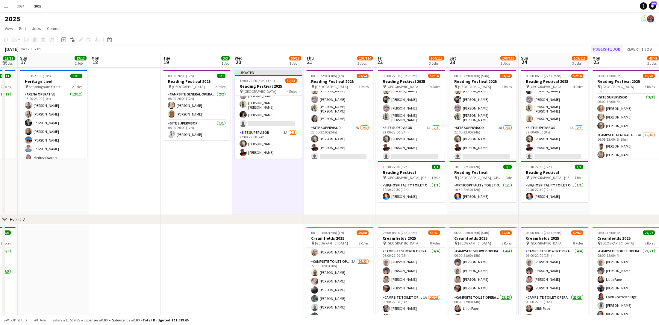
click at [617, 50] on button "Publish 1 job" at bounding box center [607, 49] width 32 height 8
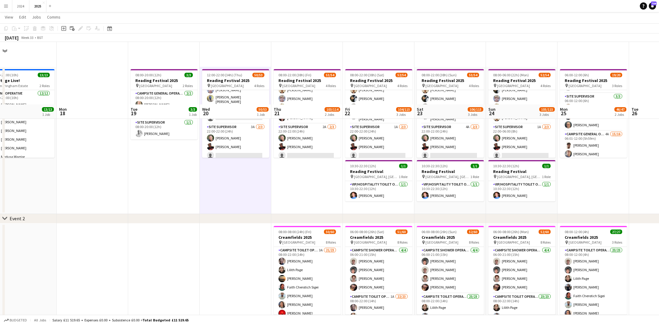
scroll to position [63, 0]
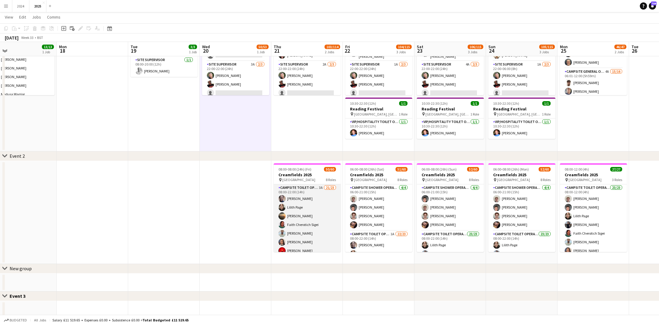
click at [320, 187] on app-card-role "Campsite Toilet Operative 3A 21/23 08:00-22:00 (14h) Abosede Ayorinde Lilith Pa…" at bounding box center [307, 289] width 67 height 211
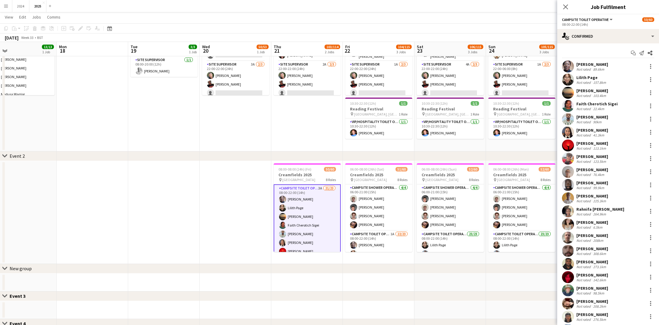
scroll to position [2, 0]
click at [609, 34] on div "single-neutral-actions-check-2 Confirmed" at bounding box center [608, 36] width 102 height 14
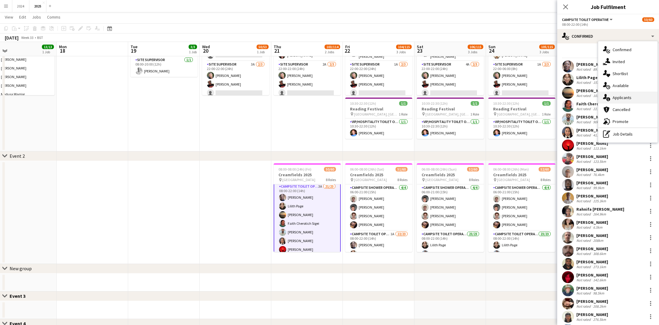
click at [624, 96] on div "single-neutral-actions-information Applicants" at bounding box center [627, 98] width 59 height 12
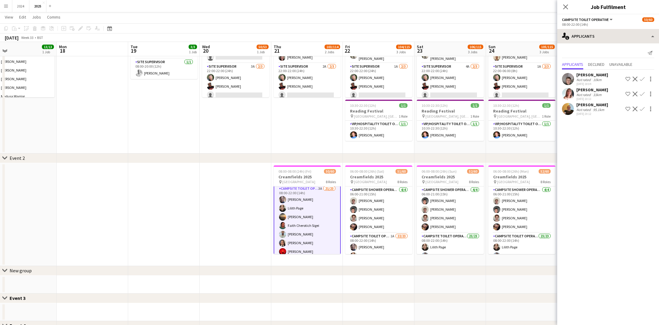
scroll to position [61, 0]
click at [567, 8] on icon at bounding box center [566, 7] width 6 height 6
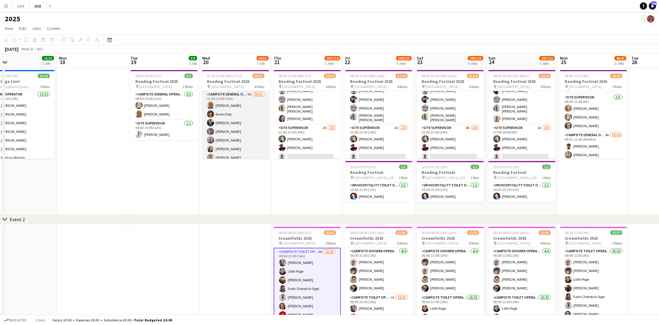
scroll to position [0, 0]
click at [250, 94] on app-card-role "Campsite General Operative 9A 30/31 12:00-22:00 (10h) John Condon Ikram Dob Lou…" at bounding box center [235, 232] width 67 height 283
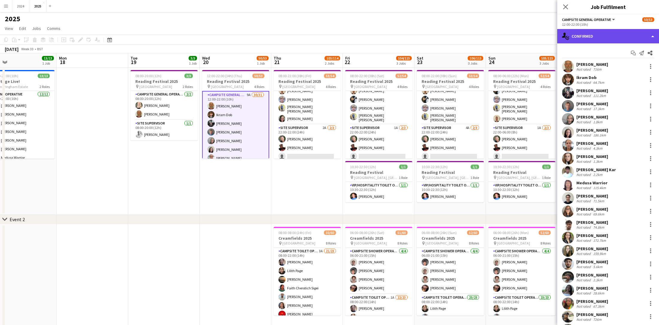
click at [613, 40] on div "single-neutral-actions-check-2 Confirmed" at bounding box center [608, 36] width 102 height 14
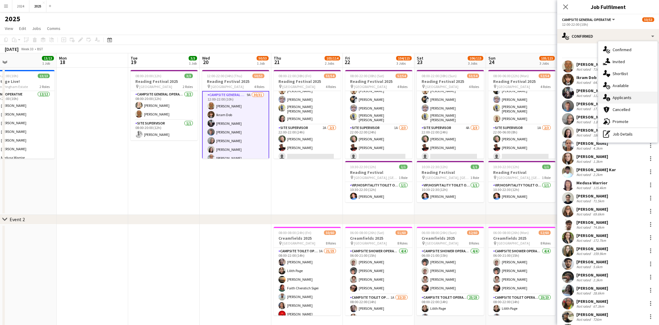
click at [623, 96] on div "single-neutral-actions-information Applicants" at bounding box center [627, 98] width 59 height 12
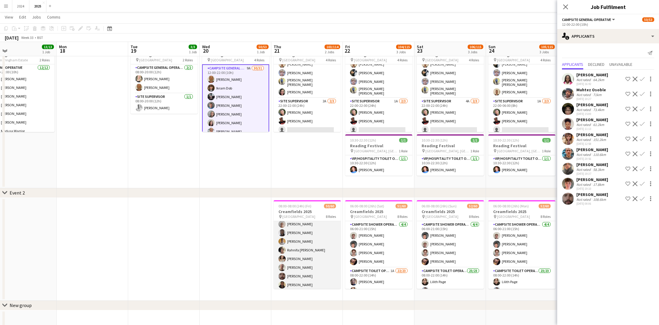
scroll to position [110, 0]
click at [590, 185] on div "Not rated" at bounding box center [584, 184] width 16 height 4
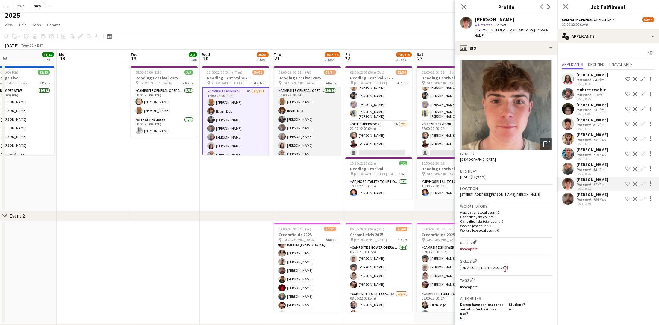
scroll to position [0, 0]
click at [463, 6] on icon at bounding box center [464, 7] width 6 height 6
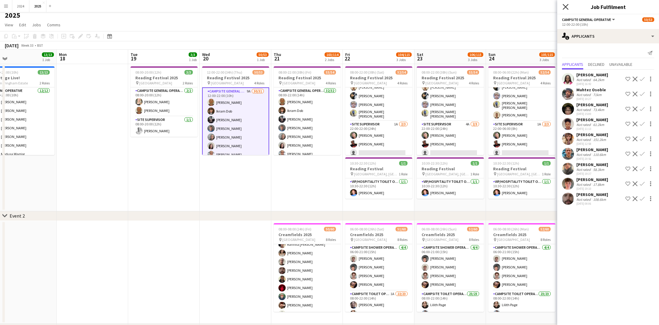
click at [565, 7] on icon "Close pop-in" at bounding box center [566, 7] width 6 height 6
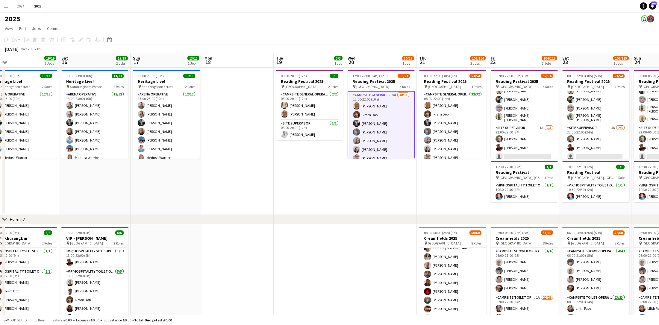
click at [306, 177] on app-date-cell "08:00-20:00 (12h) 3/3 Reading Festival 2025 pin Richfield Avenue 2 Roles Campsi…" at bounding box center [310, 141] width 72 height 147
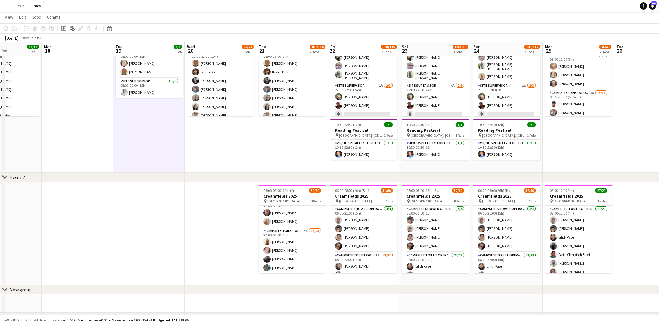
scroll to position [331, 0]
click at [306, 223] on app-card-role "Campsite Toilet Operative 3A 16/23 22:00-08:00 (10h) Emmanuel Onaeze Theo Kento…" at bounding box center [292, 325] width 67 height 211
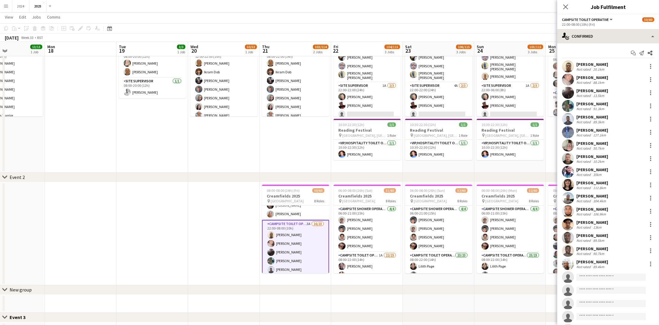
scroll to position [42, 0]
click at [599, 35] on div "single-neutral-actions-check-2 Confirmed" at bounding box center [608, 36] width 102 height 14
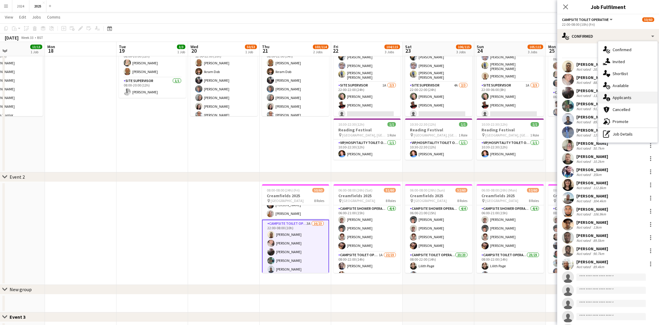
click at [629, 95] on div "single-neutral-actions-information Applicants" at bounding box center [627, 98] width 59 height 12
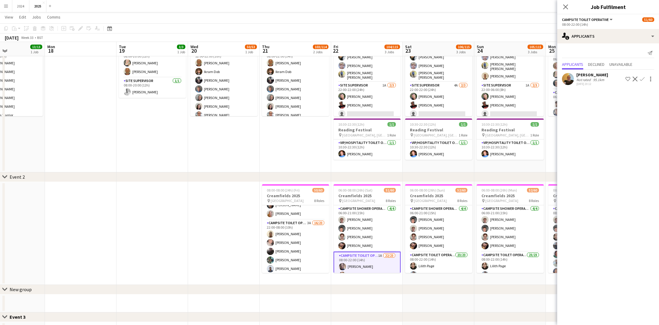
scroll to position [0, 0]
click at [309, 223] on app-card-role "Campsite Toilet Operative 3A 16/23 22:00-08:00 (10h) Emmanuel Onaeze Theo Kento…" at bounding box center [295, 325] width 67 height 211
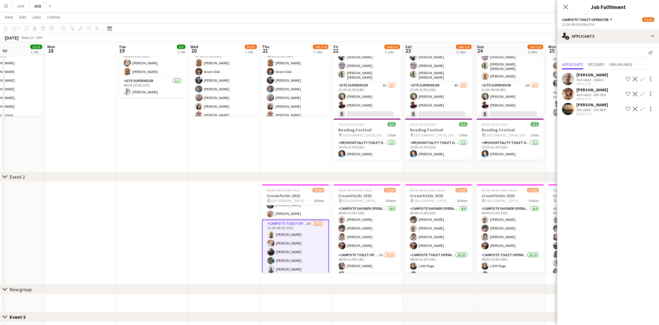
click at [569, 7] on app-icon "Close pop-in" at bounding box center [565, 6] width 7 height 7
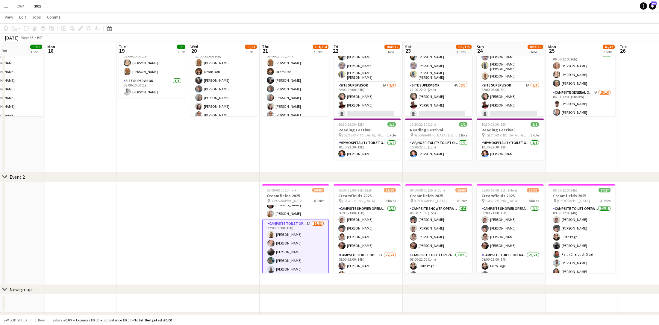
click at [624, 192] on app-date-cell at bounding box center [653, 233] width 72 height 103
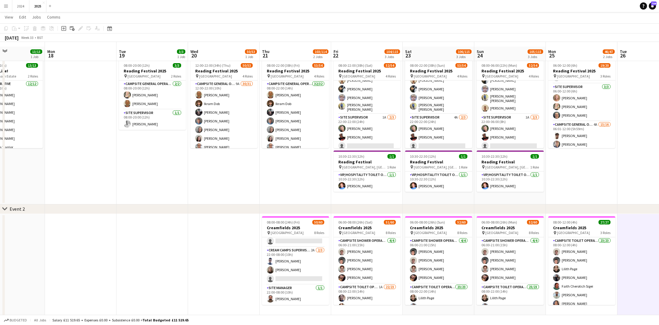
scroll to position [547, 0]
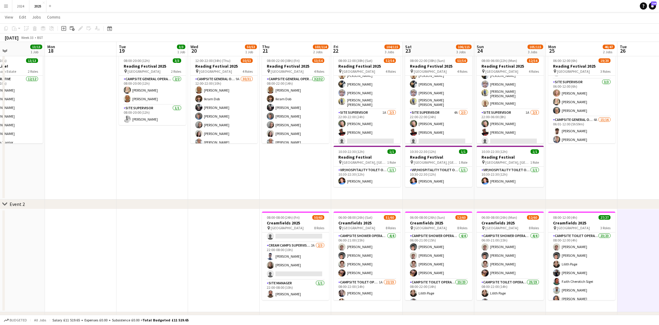
click at [5, 7] on app-icon "Menu" at bounding box center [6, 6] width 5 height 5
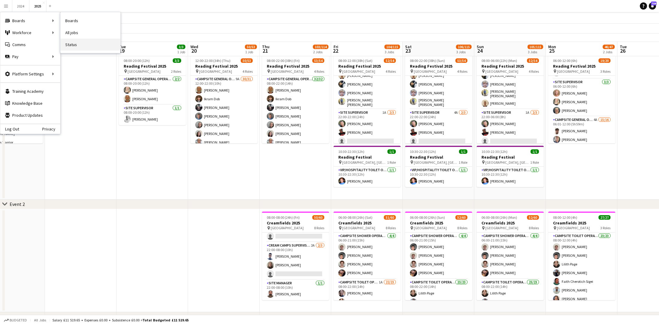
click at [87, 44] on link "Status" at bounding box center [90, 45] width 60 height 12
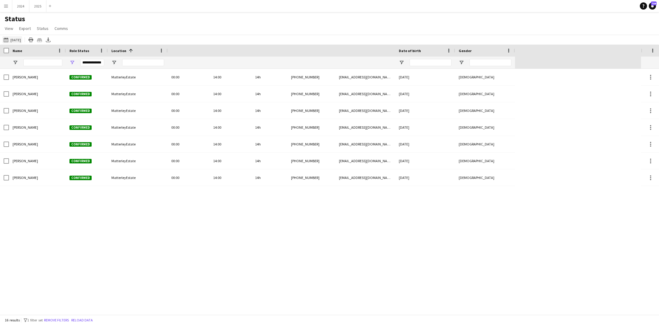
click at [22, 40] on button "12-08-2025 to 18-08-2025 Yesterday" at bounding box center [12, 39] width 20 height 7
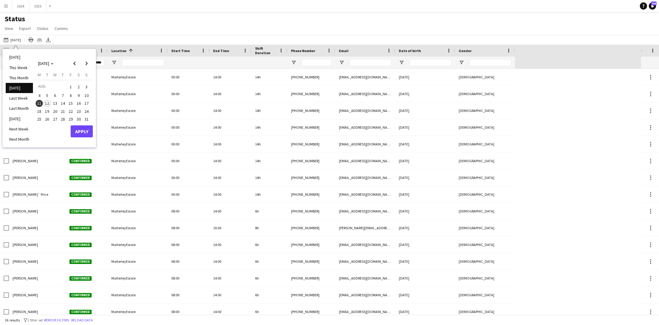
click at [72, 111] on span "22" at bounding box center [70, 111] width 7 height 7
click at [75, 131] on button "Apply" at bounding box center [82, 131] width 22 height 12
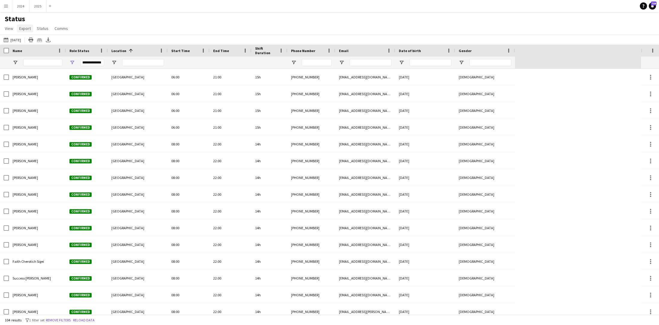
click at [27, 29] on span "Export" at bounding box center [25, 28] width 12 height 5
click at [36, 43] on span "Export as XLSX" at bounding box center [35, 41] width 26 height 5
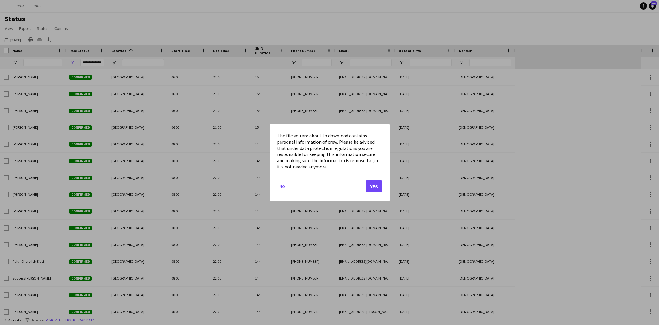
click at [377, 185] on button "Yes" at bounding box center [374, 186] width 17 height 12
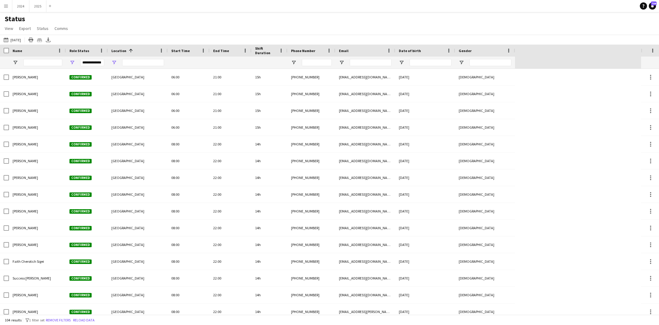
click at [115, 62] on span "Open Filter Menu" at bounding box center [113, 62] width 5 height 5
type input "***"
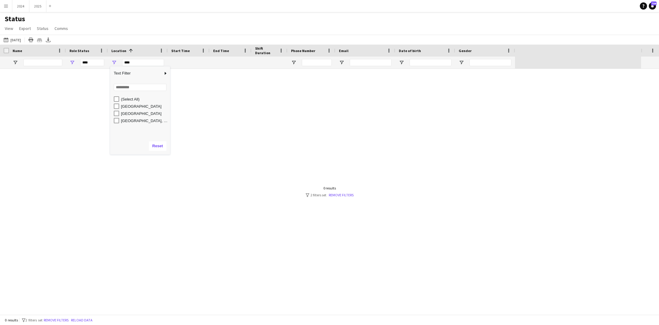
type input "**********"
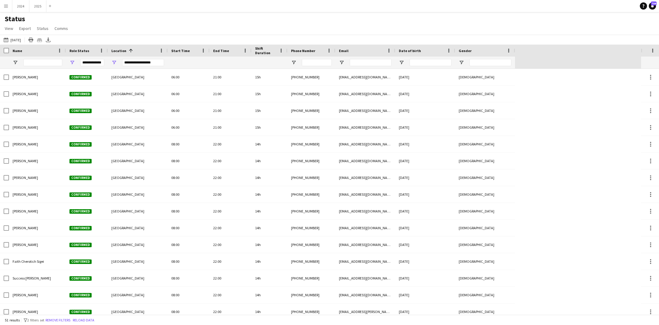
click at [155, 28] on div "Status View Views Default view New view Update view Delete view Edit name Custo…" at bounding box center [329, 24] width 659 height 20
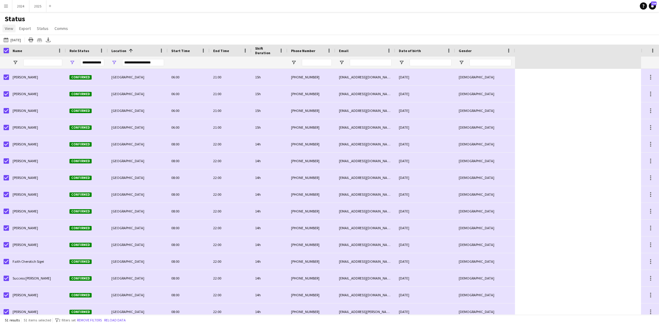
click at [13, 29] on span "View" at bounding box center [9, 28] width 8 height 5
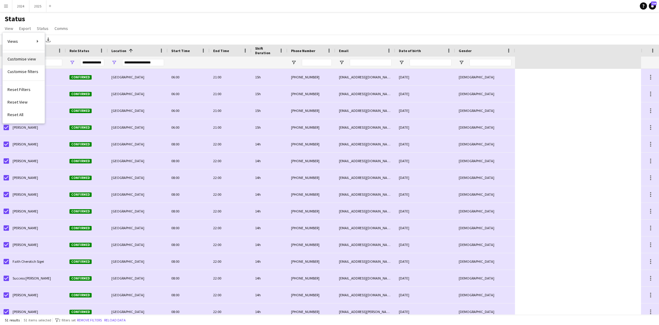
click at [28, 57] on span "Customise view" at bounding box center [21, 58] width 28 height 5
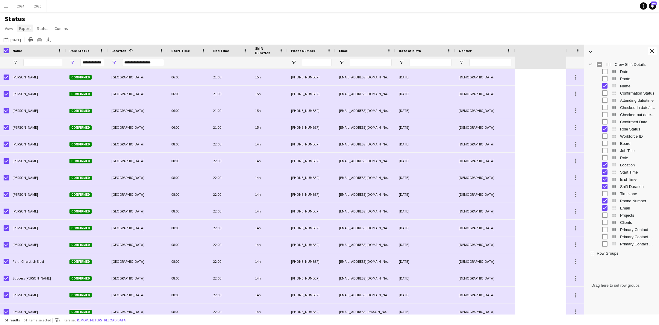
click at [28, 30] on span "Export" at bounding box center [25, 28] width 12 height 5
click at [39, 42] on span "Export as XLSX" at bounding box center [35, 41] width 26 height 5
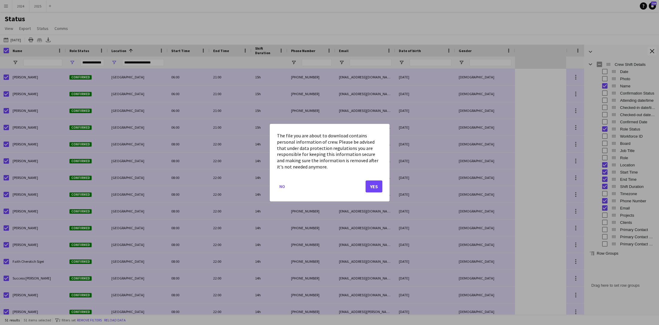
click at [377, 182] on button "Yes" at bounding box center [374, 186] width 17 height 12
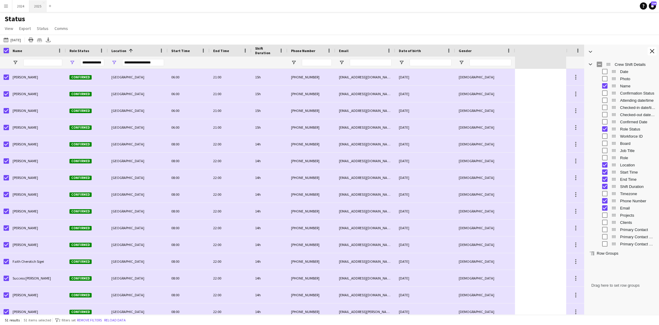
click at [36, 7] on button "2025 Close" at bounding box center [37, 6] width 17 height 12
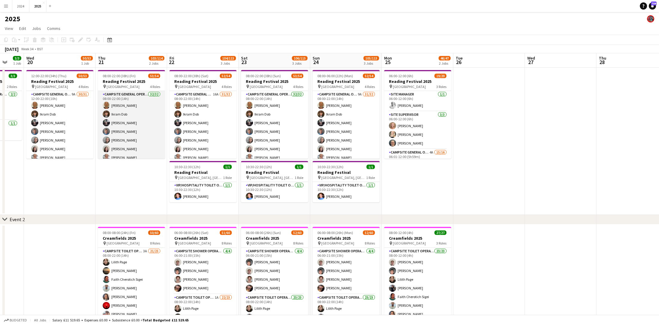
scroll to position [0, 195]
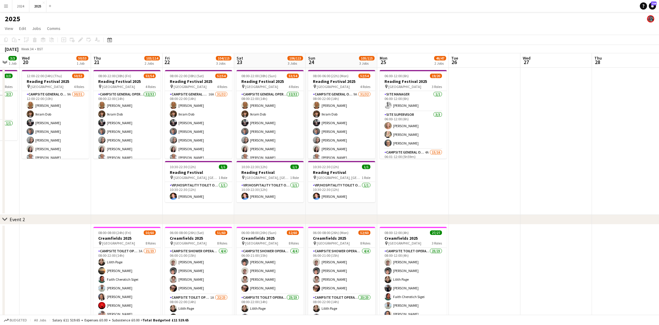
click at [7, 7] on app-icon "Menu" at bounding box center [6, 6] width 5 height 5
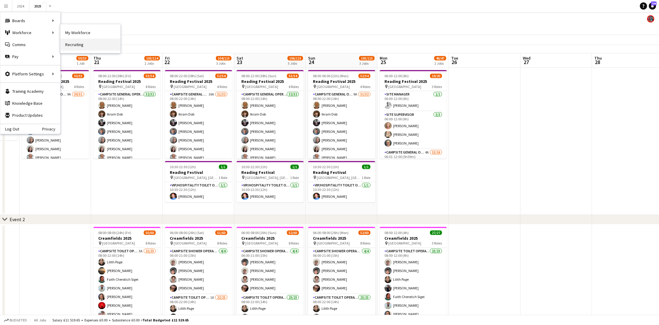
click at [73, 45] on link "Recruiting" at bounding box center [90, 45] width 60 height 12
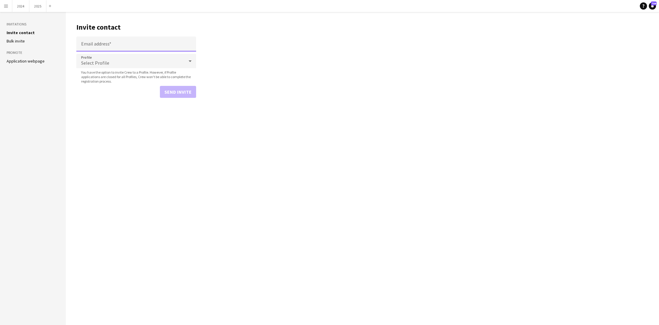
click at [100, 45] on input "Email address" at bounding box center [136, 44] width 120 height 15
paste input "**********"
type input "**********"
click at [98, 65] on span "Select Profile" at bounding box center [95, 63] width 28 height 6
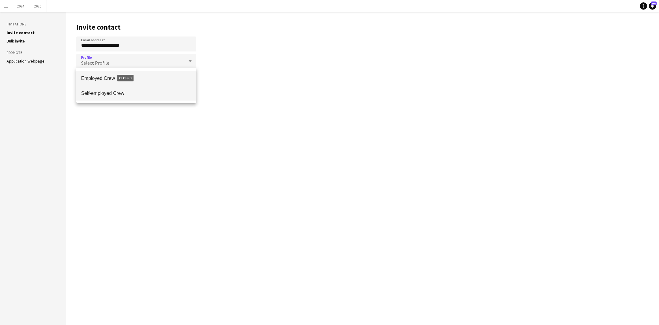
click at [111, 97] on mat-option "Self-employed Crew" at bounding box center [136, 93] width 120 height 15
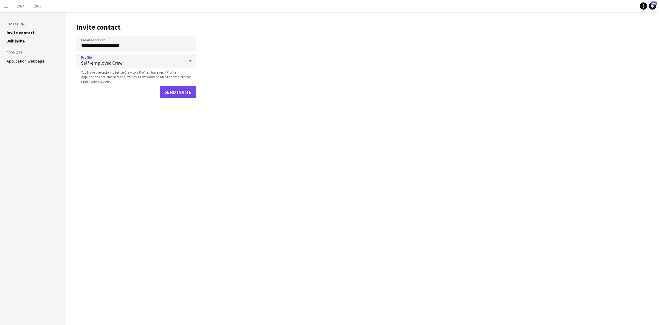
click at [173, 94] on button "Send invite" at bounding box center [178, 92] width 36 height 12
click at [40, 9] on button "2025 Close" at bounding box center [37, 6] width 17 height 12
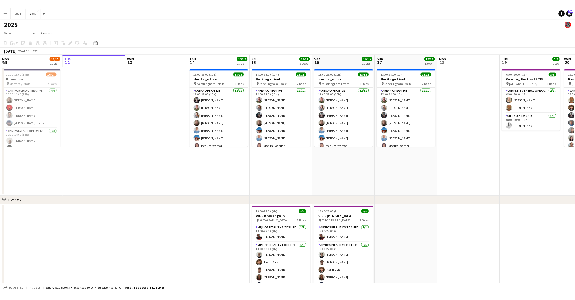
scroll to position [0, 143]
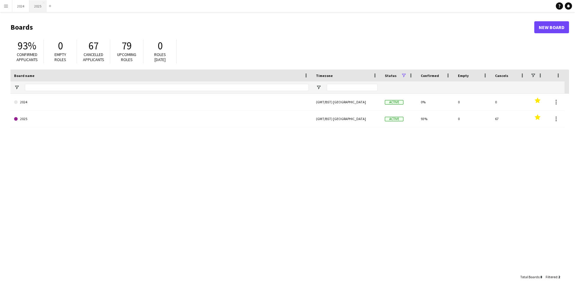
click at [37, 6] on button "2025 Close" at bounding box center [37, 6] width 17 height 12
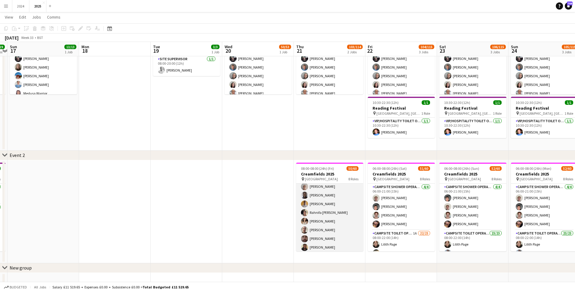
scroll to position [59, 0]
click at [315, 205] on app-card-role "Campsite Toilet Operative 3A 21/23 08:00-22:00 (14h) Lilith Page Ismail Brown F…" at bounding box center [329, 230] width 67 height 211
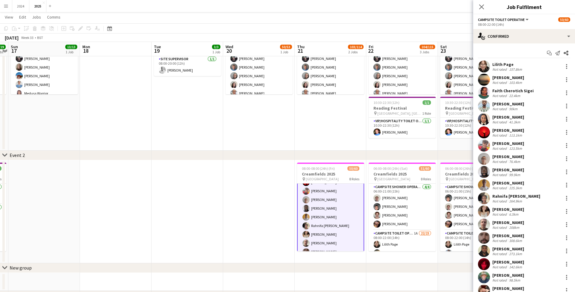
scroll to position [0, 0]
click at [515, 172] on div "99.9km" at bounding box center [514, 174] width 13 height 4
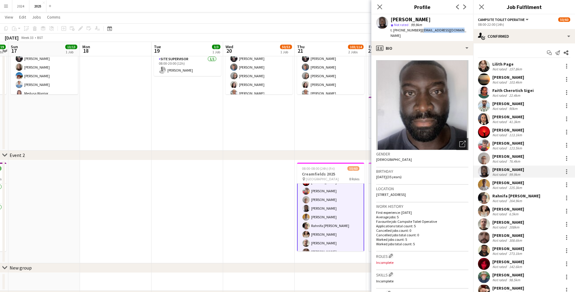
drag, startPoint x: 449, startPoint y: 30, endPoint x: 419, endPoint y: 31, distance: 30.0
click at [419, 31] on div "Rhamel Blake star Not rated 99.9km t. +447592297176 | lucyavery21@gmail.com" at bounding box center [422, 27] width 102 height 27
copy span "lucyavery21@gmail.com"
click at [379, 7] on icon "Close pop-in" at bounding box center [380, 7] width 6 height 6
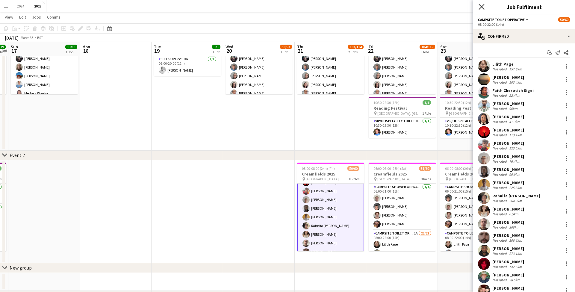
click at [479, 8] on icon "Close pop-in" at bounding box center [482, 7] width 6 height 6
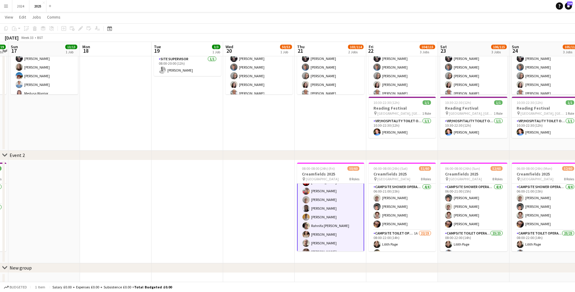
click at [7, 7] on app-icon "Menu" at bounding box center [6, 6] width 5 height 5
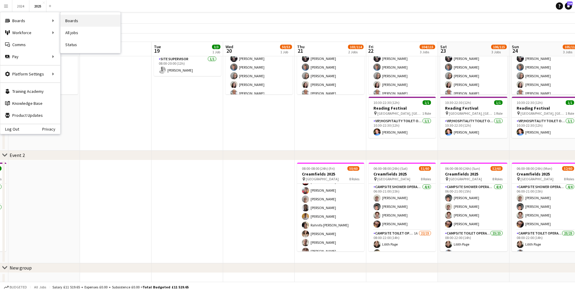
click at [77, 18] on link "Boards" at bounding box center [90, 21] width 60 height 12
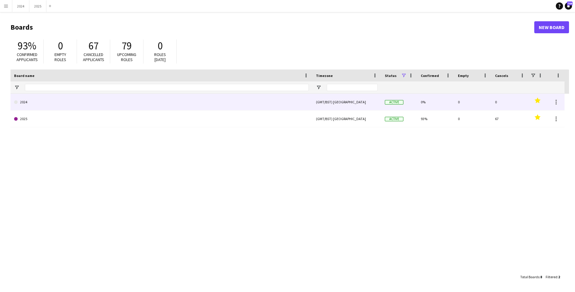
click at [35, 102] on link "2024" at bounding box center [161, 102] width 295 height 17
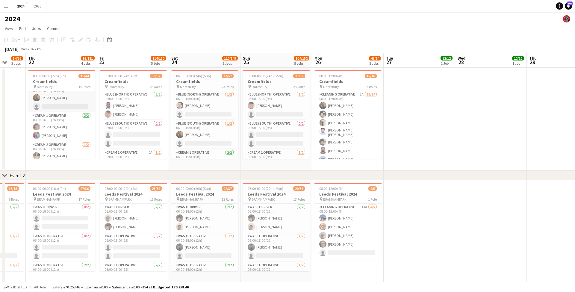
scroll to position [58, 0]
click at [61, 126] on app-card-role "Cream 1 Operative 2/2 09:00-16:30 (7h30m) Natalie Shepherd Millie Smith" at bounding box center [61, 126] width 67 height 29
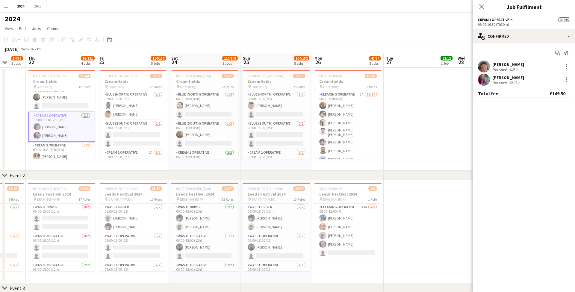
click at [504, 71] on div "Not rated" at bounding box center [500, 69] width 16 height 4
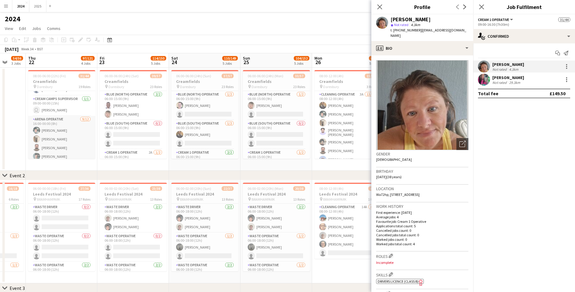
scroll to position [264, 0]
click at [64, 133] on app-card-role "Arena Operative 9/12 16:00-00:00 (8h) Leanne Smith Phillip Ainsworth Rohan Sune…" at bounding box center [61, 151] width 67 height 116
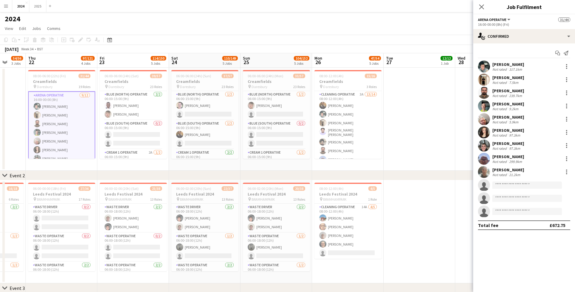
click at [516, 172] on div "21.2km" at bounding box center [514, 174] width 13 height 4
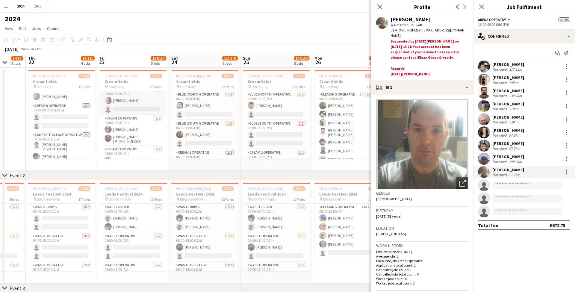
scroll to position [66, 0]
click at [128, 132] on app-card-role "Cream 2 Operative 2/2 06:00-15:00 (9h) Ashley Mckeown Demi lee Evon +44 7498 78…" at bounding box center [133, 127] width 67 height 31
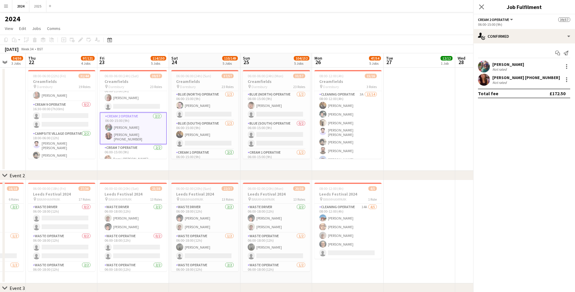
scroll to position [536, 0]
click at [526, 75] on div "Demi lee Evon +44 7498 781944" at bounding box center [526, 77] width 68 height 5
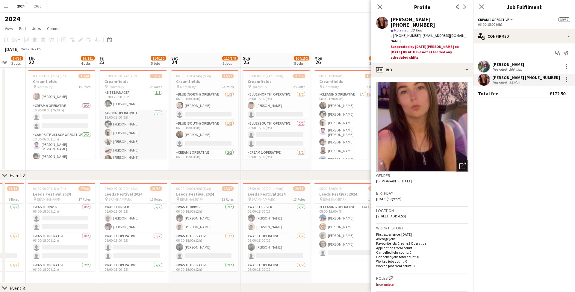
scroll to position [325, 0]
click at [126, 138] on app-card-role "Arena Operative 1 9/9 11:00-23:00 (12h) Leanne Smith Phillip Ainsworth Chloe Ba…" at bounding box center [133, 155] width 67 height 92
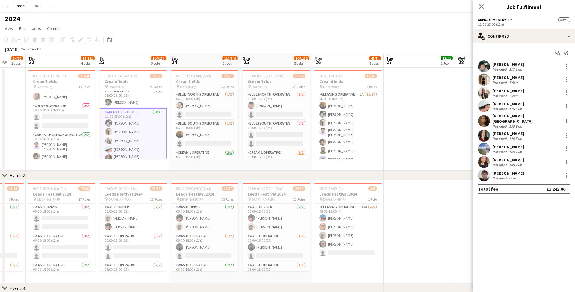
scroll to position [0, 189]
click at [526, 91] on div "Chloe Ball Not rated 7.2km" at bounding box center [524, 93] width 102 height 12
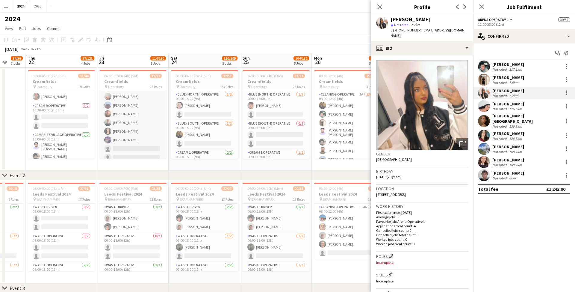
scroll to position [452, 0]
click at [135, 128] on app-card-role "Arena Operative 2 4A 7/9 12:00-23:00 (11h) Joshua Morgan Michael Briggs Nathan …" at bounding box center [132, 118] width 67 height 90
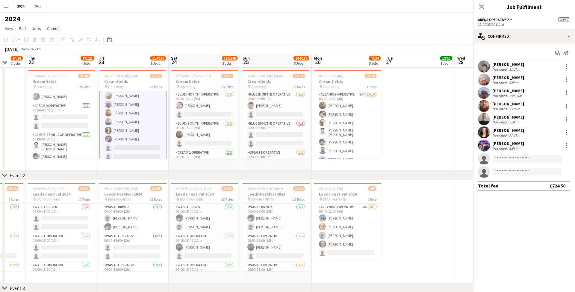
scroll to position [0, 175]
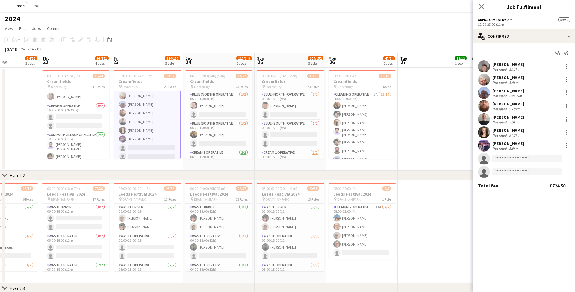
click at [148, 126] on app-card-role "Arena Operative 2 4A 7/9 12:00-23:00 (11h) Joshua Morgan Michael Briggs Nathan …" at bounding box center [147, 117] width 67 height 91
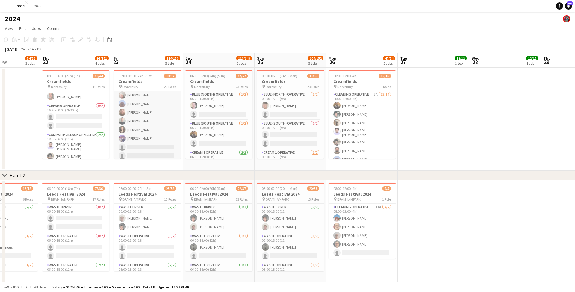
click at [150, 126] on app-card-role "Arena Operative 2 4A 7/9 12:00-23:00 (11h) Joshua Morgan Michael Briggs Nathan …" at bounding box center [147, 117] width 67 height 90
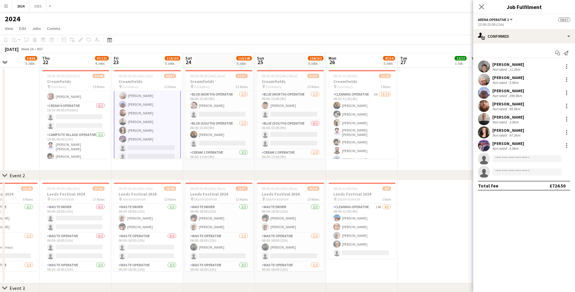
click at [516, 134] on div "97.3km" at bounding box center [514, 135] width 13 height 4
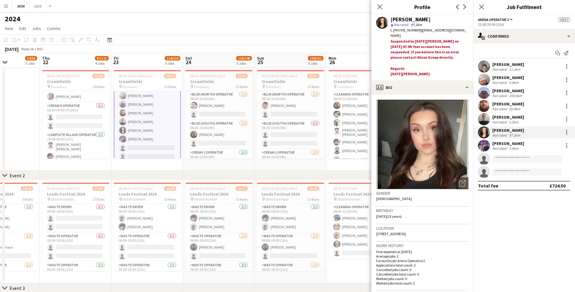
click at [513, 144] on div "Harvey Clark" at bounding box center [508, 143] width 32 height 5
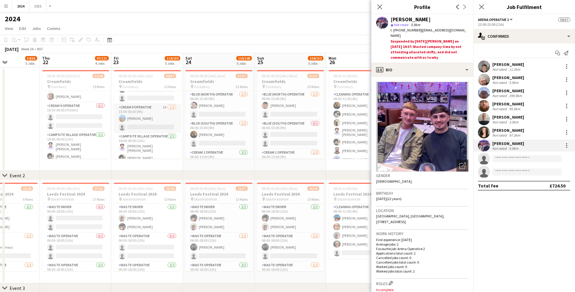
scroll to position [697, 0]
click at [381, 7] on icon "Close pop-in" at bounding box center [380, 7] width 6 height 6
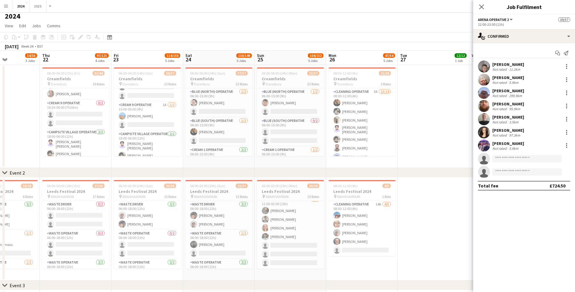
scroll to position [414, 0]
click at [482, 10] on app-icon "Close pop-in" at bounding box center [481, 7] width 9 height 9
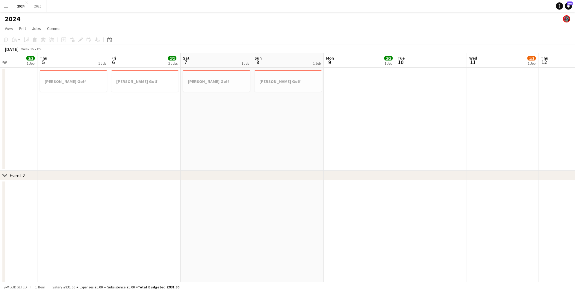
scroll to position [0, 0]
click at [27, 2] on app-icon "Close" at bounding box center [26, 2] width 2 height 2
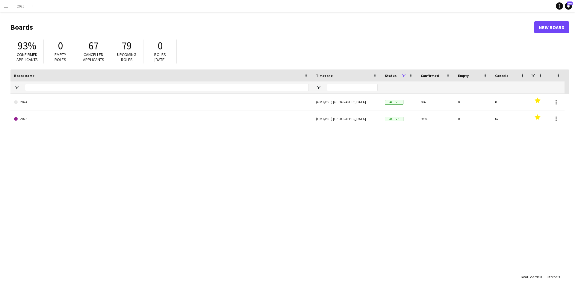
click at [6, 6] on app-icon "Menu" at bounding box center [6, 6] width 5 height 5
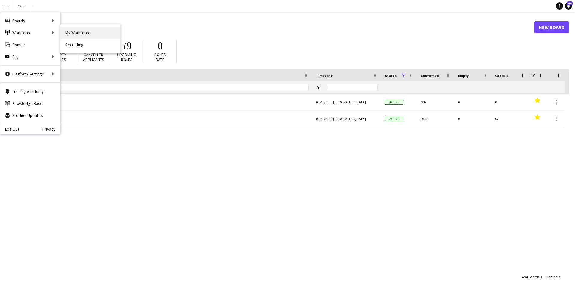
click at [106, 34] on link "My Workforce" at bounding box center [90, 33] width 60 height 12
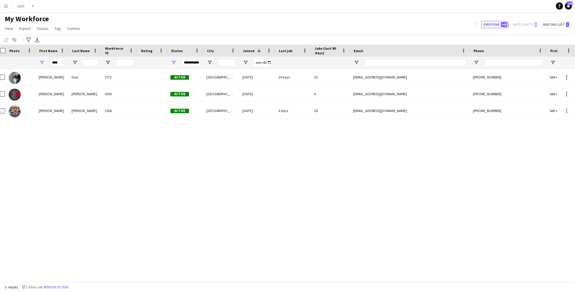
scroll to position [0, 4]
drag, startPoint x: 64, startPoint y: 63, endPoint x: 38, endPoint y: 60, distance: 26.2
click at [38, 60] on div "****" at bounding box center [51, 63] width 33 height 12
drag, startPoint x: 62, startPoint y: 63, endPoint x: 38, endPoint y: 63, distance: 24.0
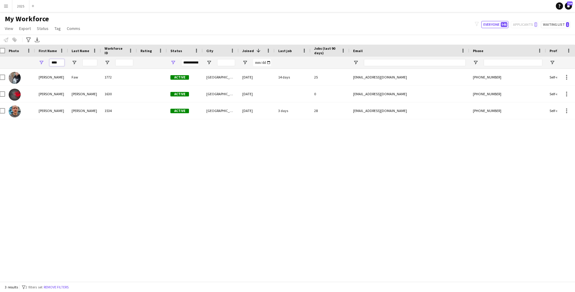
click at [38, 63] on div "****" at bounding box center [51, 63] width 33 height 12
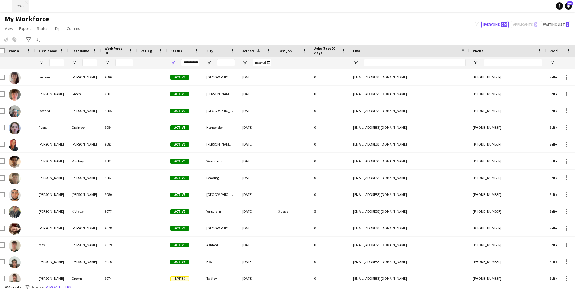
scroll to position [0, 0]
click at [21, 10] on button "2025 Close" at bounding box center [20, 6] width 17 height 12
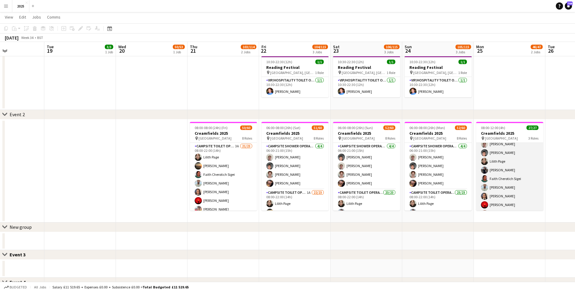
scroll to position [13, 0]
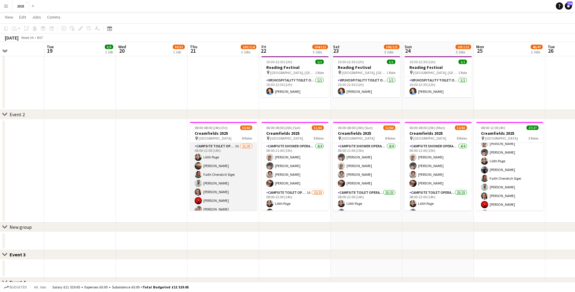
click at [237, 146] on app-card-role "Campsite Toilet Operative 3A 21/23 08:00-22:00 (14h) Lilith Page Ismail Brown F…" at bounding box center [223, 248] width 67 height 211
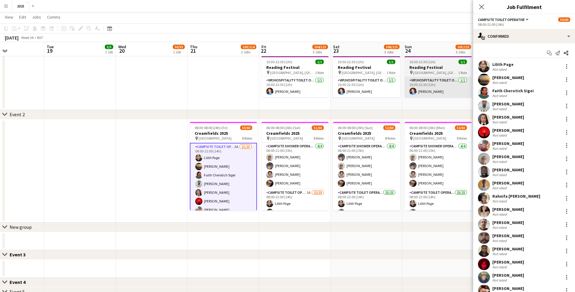
scroll to position [0, 238]
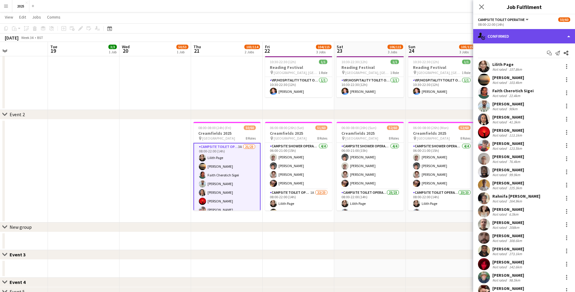
click at [529, 34] on div "single-neutral-actions-check-2 Confirmed" at bounding box center [524, 36] width 102 height 14
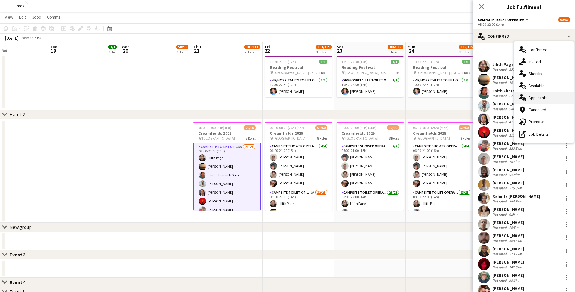
click at [542, 99] on div "single-neutral-actions-information Applicants" at bounding box center [543, 98] width 59 height 12
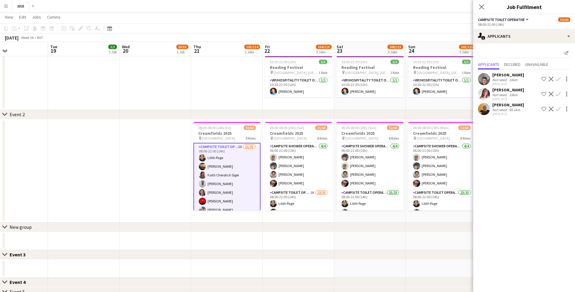
scroll to position [105, 0]
click at [481, 5] on icon "Close pop-in" at bounding box center [482, 7] width 6 height 6
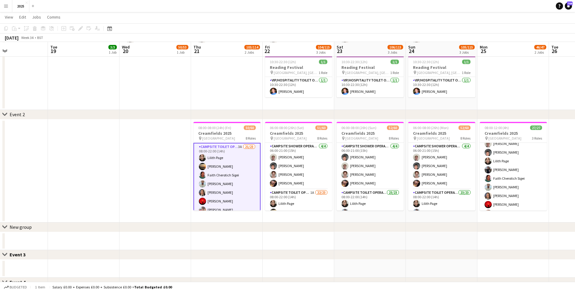
scroll to position [105, 0]
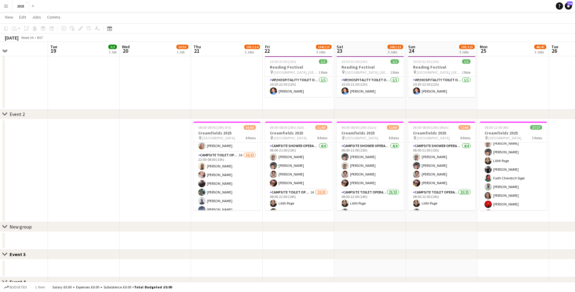
drag, startPoint x: 241, startPoint y: 154, endPoint x: 488, endPoint y: 46, distance: 269.7
click at [241, 154] on app-card-role "Campsite Toilet Operative 3A 16/23 22:00-08:00 (10h) Emmanuel Onaeze Theo Kento…" at bounding box center [226, 257] width 67 height 211
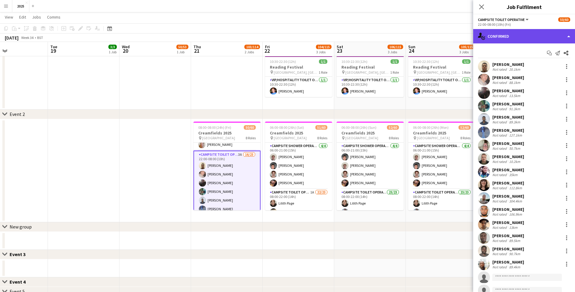
click at [535, 34] on div "single-neutral-actions-check-2 Confirmed" at bounding box center [524, 36] width 102 height 14
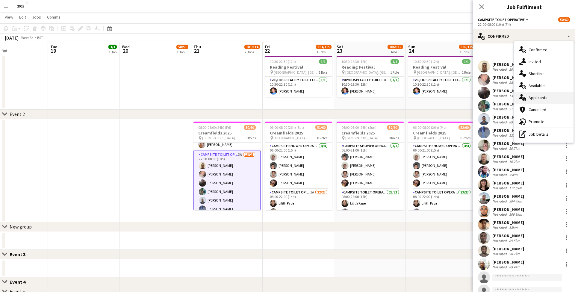
click at [547, 96] on div "single-neutral-actions-information Applicants" at bounding box center [543, 98] width 59 height 12
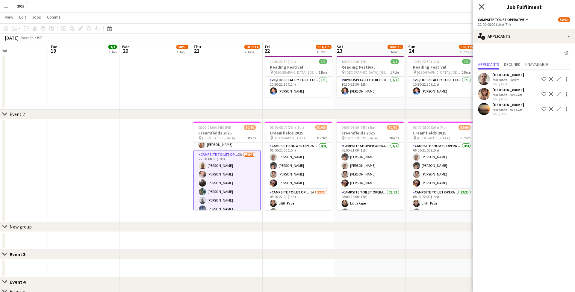
click at [479, 7] on icon "Close pop-in" at bounding box center [482, 7] width 6 height 6
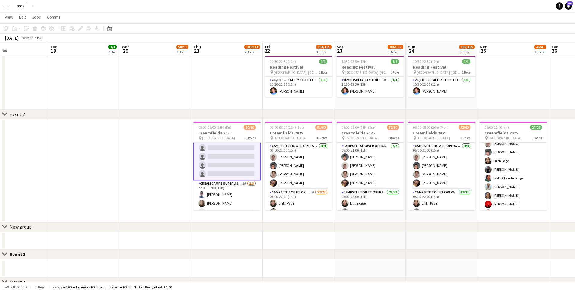
scroll to position [526, 0]
click at [244, 178] on app-card-role "Cream Camps Supervisor 2A 2/3 22:00-08:00 (10h) Harvey Clarke marais Dana Hollo…" at bounding box center [226, 194] width 67 height 38
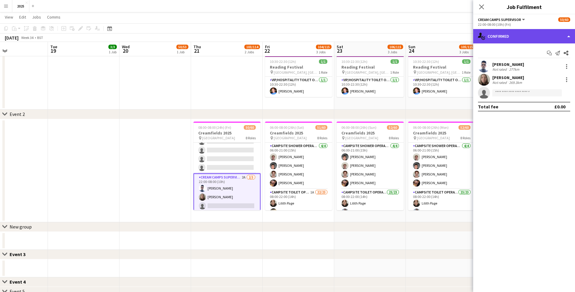
click at [541, 37] on div "single-neutral-actions-check-2 Confirmed" at bounding box center [524, 36] width 102 height 14
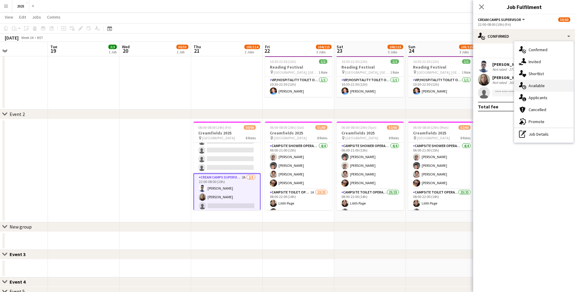
click at [545, 87] on div "single-neutral-actions-upload Available" at bounding box center [543, 86] width 59 height 12
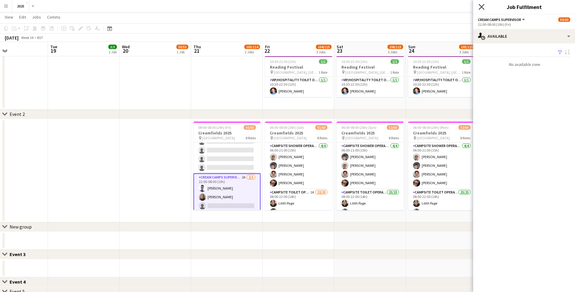
click at [482, 8] on icon at bounding box center [482, 7] width 6 height 6
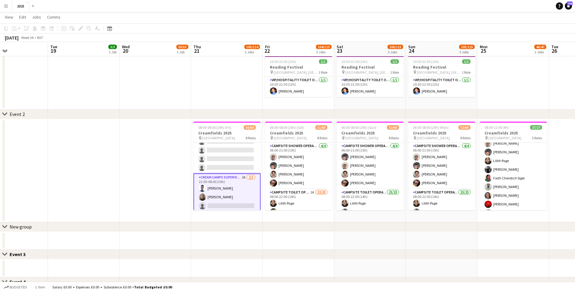
click at [244, 177] on app-card-role "Cream Camps Supervisor 2A 2/3 22:00-08:00 (10h) Harvey Clarke marais Dana Hollo…" at bounding box center [226, 192] width 67 height 39
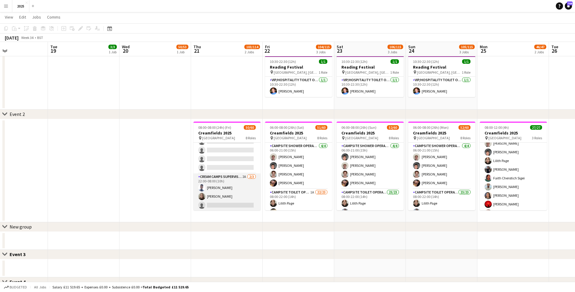
click at [245, 176] on app-card-role "Cream Camps Supervisor 2A 2/3 22:00-08:00 (10h) Harvey Clarke marais Dana Hollo…" at bounding box center [226, 192] width 67 height 38
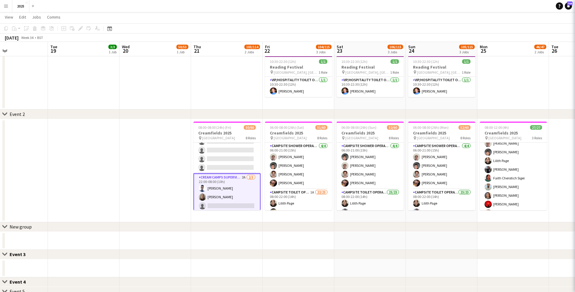
scroll to position [0, 238]
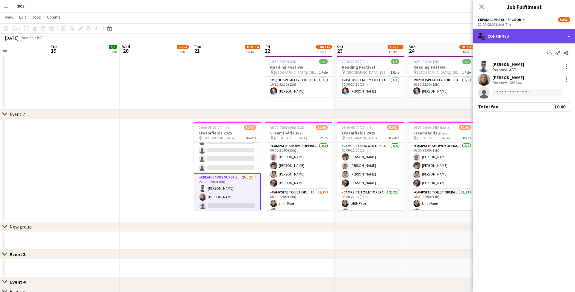
click at [526, 38] on div "single-neutral-actions-check-2 Confirmed" at bounding box center [524, 36] width 102 height 14
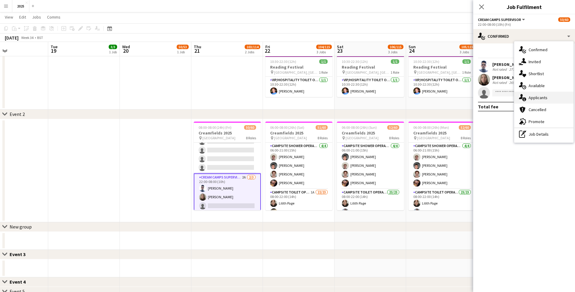
click at [541, 96] on div "single-neutral-actions-information Applicants" at bounding box center [543, 98] width 59 height 12
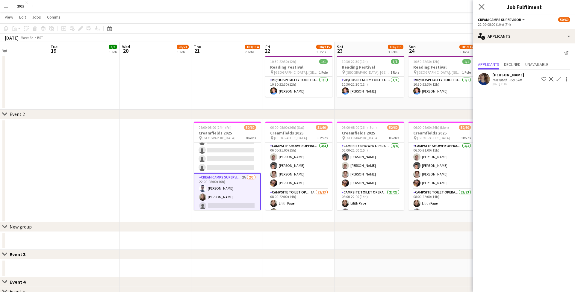
click at [485, 8] on app-icon "Close pop-in" at bounding box center [481, 7] width 9 height 9
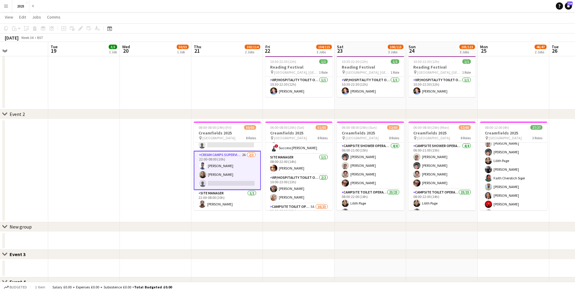
scroll to position [284, 0]
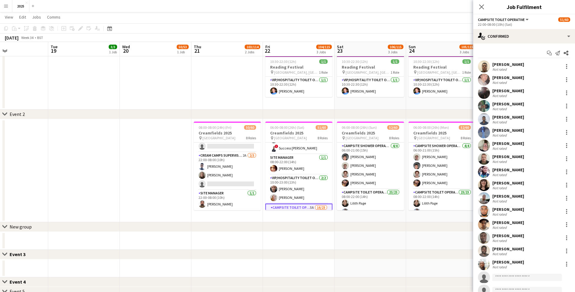
scroll to position [547, 0]
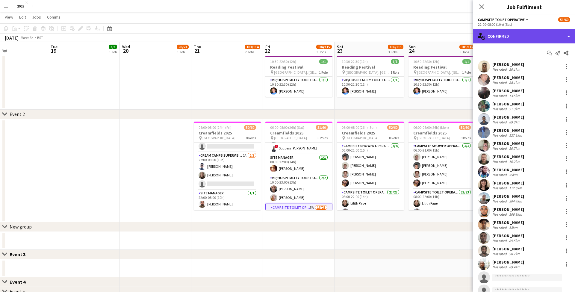
click at [519, 37] on div "single-neutral-actions-check-2 Confirmed" at bounding box center [524, 36] width 102 height 14
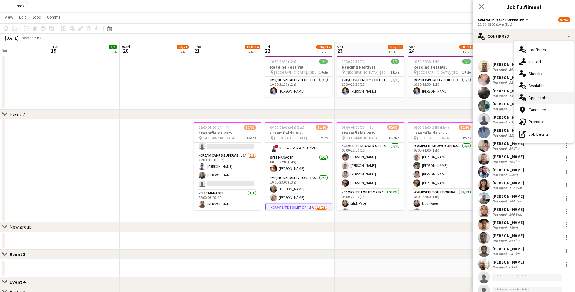
click at [541, 95] on div "single-neutral-actions-information Applicants" at bounding box center [543, 98] width 59 height 12
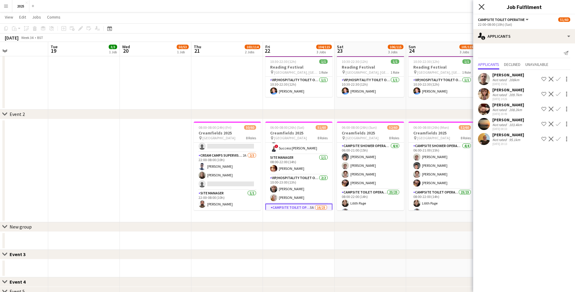
click at [481, 7] on icon at bounding box center [482, 7] width 6 height 6
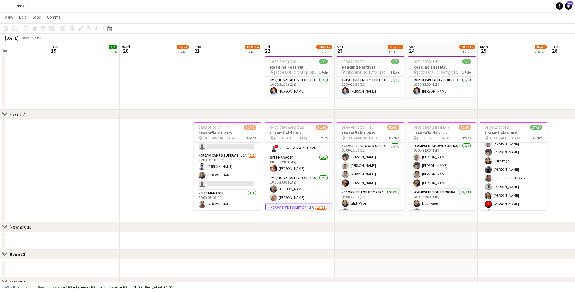
click at [552, 141] on app-date-cell at bounding box center [585, 170] width 72 height 103
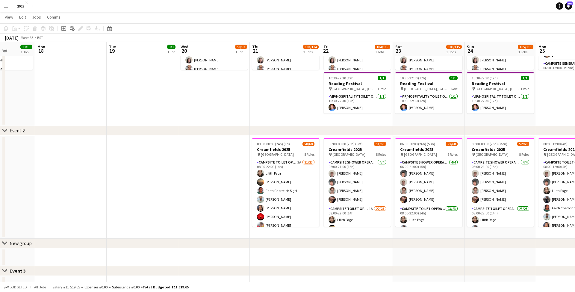
scroll to position [0, 254]
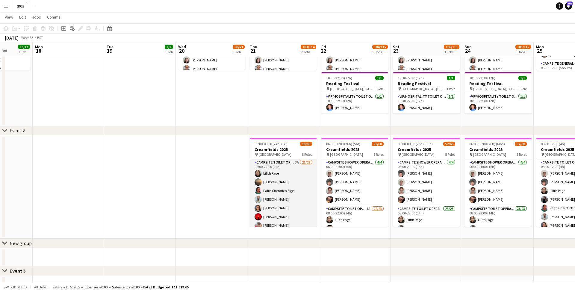
click at [297, 163] on app-card-role "Campsite Toilet Operative 3A 21/23 08:00-22:00 (14h) Lilith Page Ismail Brown F…" at bounding box center [283, 264] width 67 height 211
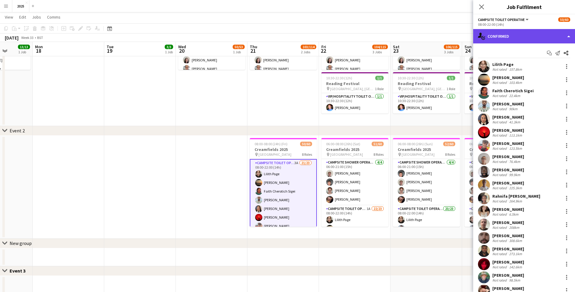
click at [533, 33] on div "single-neutral-actions-check-2 Confirmed" at bounding box center [524, 36] width 102 height 14
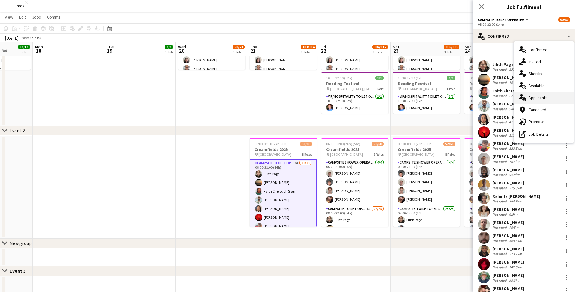
click at [538, 98] on div "single-neutral-actions-information Applicants" at bounding box center [543, 98] width 59 height 12
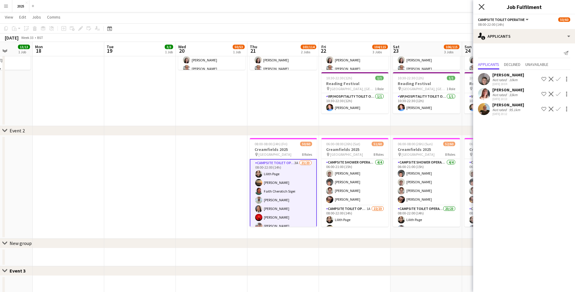
click at [481, 6] on icon at bounding box center [482, 7] width 6 height 6
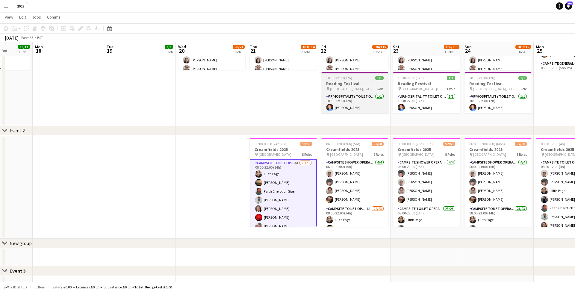
scroll to position [90, 0]
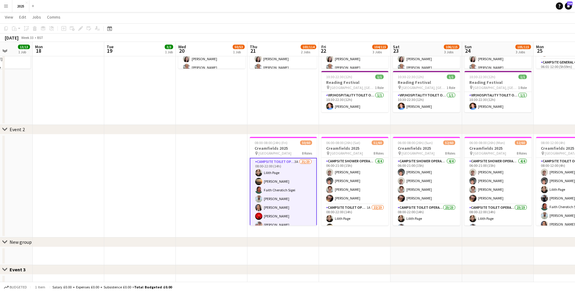
click at [293, 90] on app-date-cell "08:00-22:00 (38h) (Fri) 53/54 Reading Festival 2025 pin Richfield Avenue 4 Role…" at bounding box center [283, 51] width 72 height 147
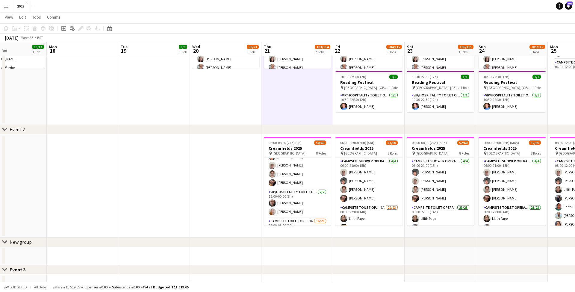
scroll to position [302, 0]
drag, startPoint x: 310, startPoint y: 205, endPoint x: 317, endPoint y: 203, distance: 7.0
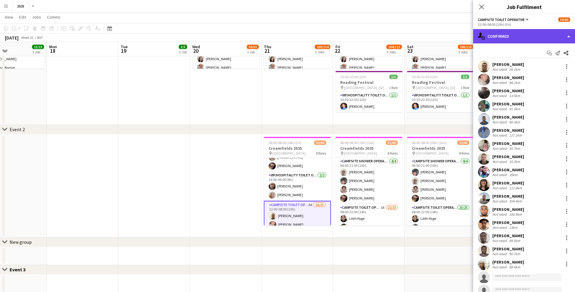
click at [520, 35] on div "single-neutral-actions-check-2 Confirmed" at bounding box center [524, 36] width 102 height 14
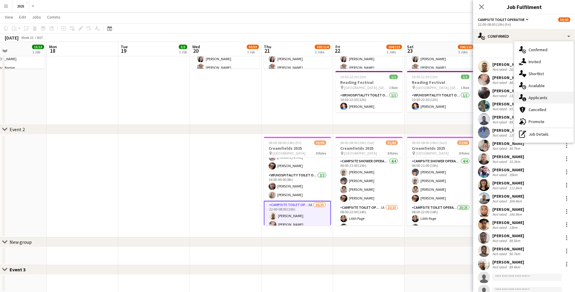
click at [542, 97] on div "single-neutral-actions-information Applicants" at bounding box center [543, 98] width 59 height 12
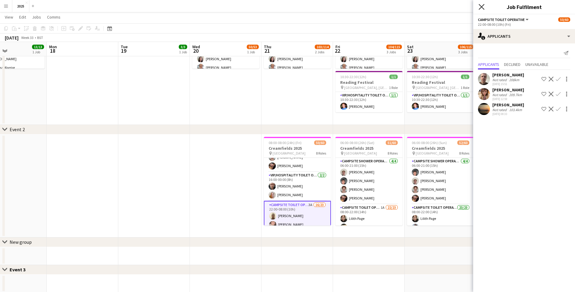
click at [480, 7] on icon "Close pop-in" at bounding box center [482, 7] width 6 height 6
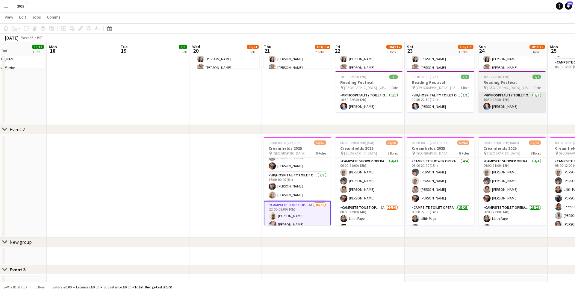
drag, startPoint x: 383, startPoint y: 208, endPoint x: 498, endPoint y: 103, distance: 155.8
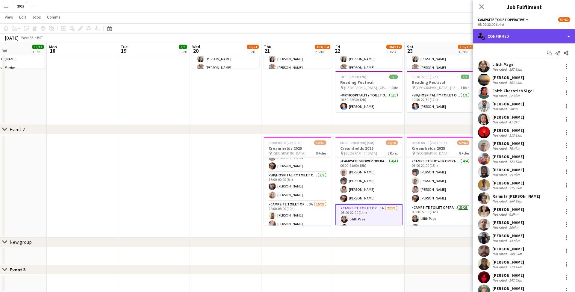
click at [511, 34] on div "single-neutral-actions-check-2 Confirmed" at bounding box center [524, 36] width 102 height 14
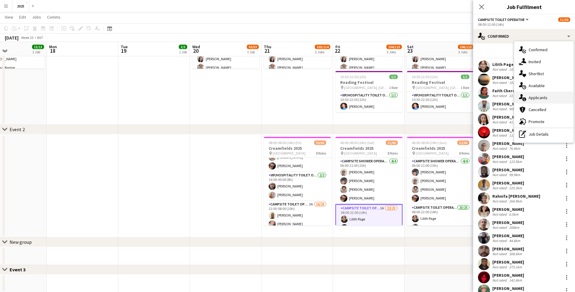
click at [534, 99] on div "single-neutral-actions-information Applicants" at bounding box center [543, 98] width 59 height 12
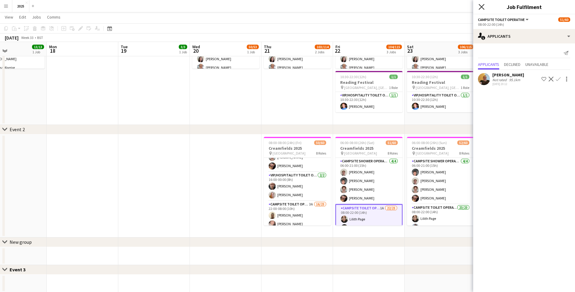
click at [481, 4] on icon "Close pop-in" at bounding box center [482, 7] width 6 height 6
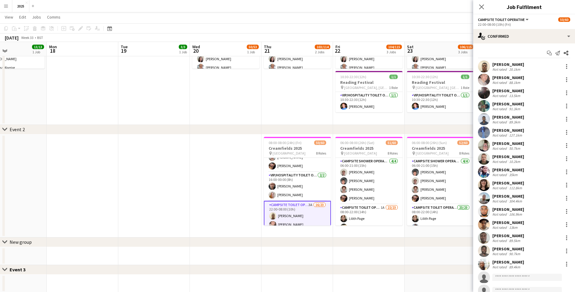
scroll to position [0, 240]
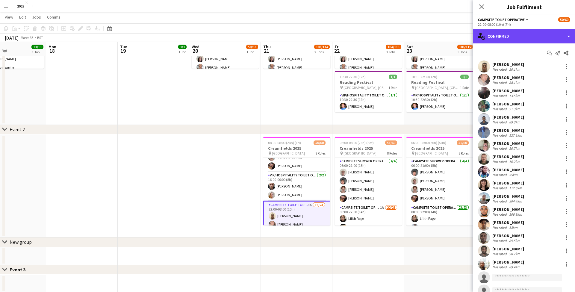
drag, startPoint x: 525, startPoint y: 37, endPoint x: 525, endPoint y: 42, distance: 5.1
click at [525, 37] on div "single-neutral-actions-check-2 Confirmed" at bounding box center [524, 36] width 102 height 14
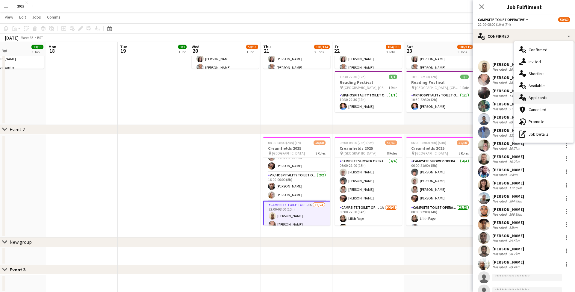
click at [538, 97] on div "single-neutral-actions-information Applicants" at bounding box center [543, 98] width 59 height 12
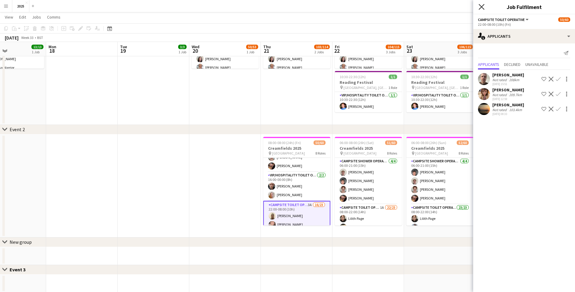
click at [481, 6] on icon at bounding box center [482, 7] width 6 height 6
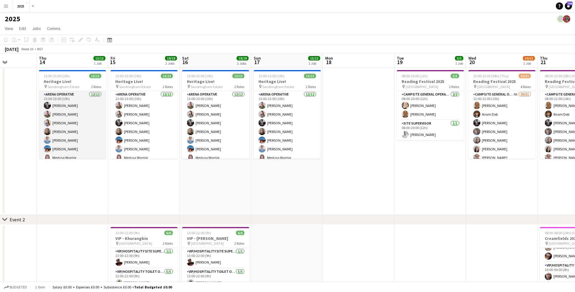
scroll to position [0, 0]
click at [75, 95] on app-card-role "Arena Operative 12/12 13:00-23:00 (10h) Louise Bates Richard Lockwood Jennie Be…" at bounding box center [72, 149] width 67 height 116
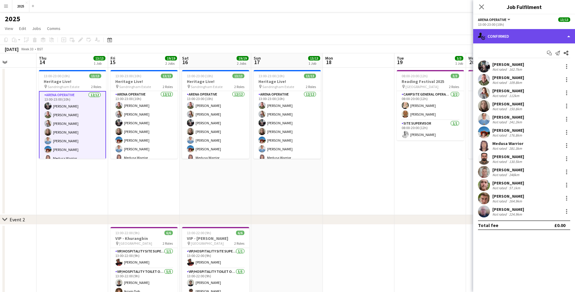
click at [519, 41] on div "single-neutral-actions-check-2 Confirmed" at bounding box center [524, 36] width 102 height 14
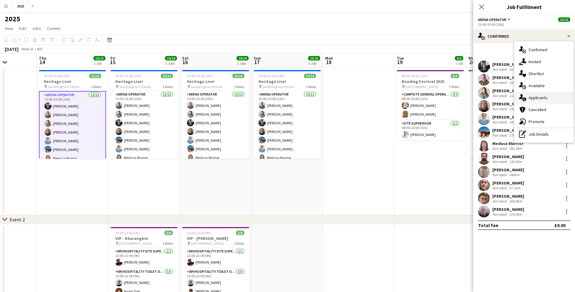
click at [548, 99] on div "single-neutral-actions-information Applicants" at bounding box center [543, 98] width 59 height 12
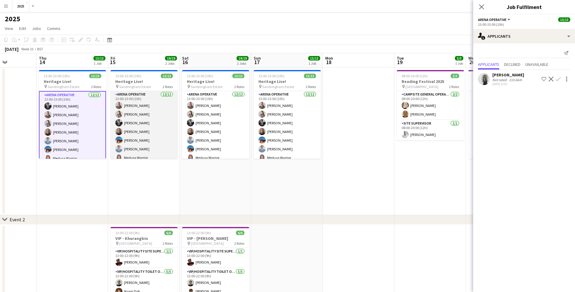
click at [154, 113] on app-card-role "Arena Operative 12/12 13:00-23:00 (10h) Richard Lockwood Jennie Beeson Louise B…" at bounding box center [143, 149] width 67 height 116
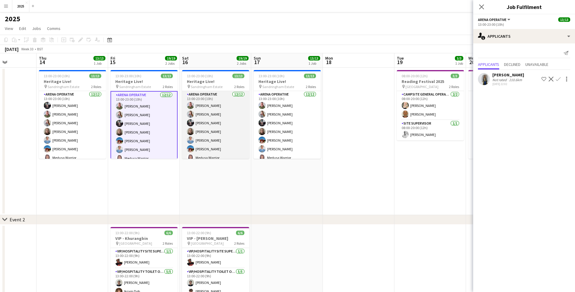
click at [210, 112] on app-card-role "Arena Operative 12/12 13:00-23:00 (10h) Richard Lockwood Jennie Beeson Louise B…" at bounding box center [215, 149] width 67 height 116
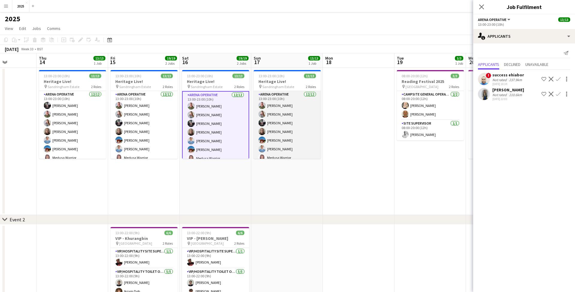
click at [284, 113] on app-card-role "Arena Operative 12/12 13:00-23:00 (10h) Richard Lockwood Jennie Beeson Louise B…" at bounding box center [287, 149] width 67 height 116
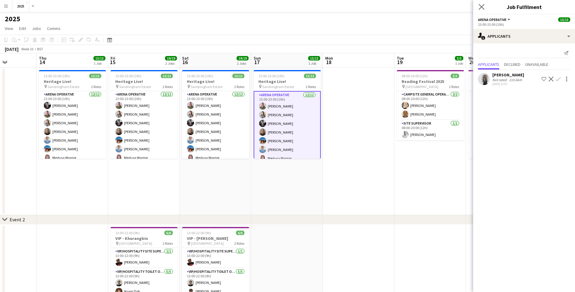
click at [485, 8] on app-icon "Close pop-in" at bounding box center [481, 7] width 9 height 9
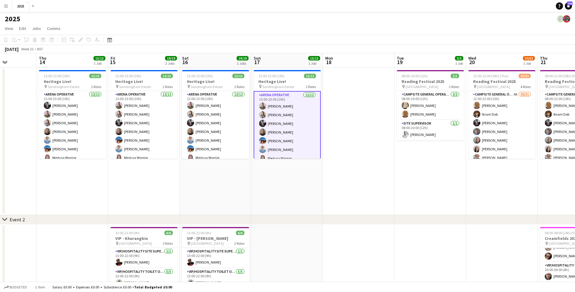
click at [372, 120] on app-date-cell at bounding box center [359, 141] width 72 height 147
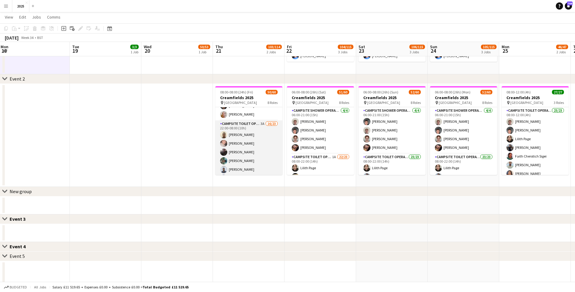
scroll to position [323, 0]
click at [261, 132] on app-card-role "Campsite Toilet Operative 3A 16/23 22:00-08:00 (10h) Emmanuel Onaeze Theo Kento…" at bounding box center [248, 234] width 67 height 211
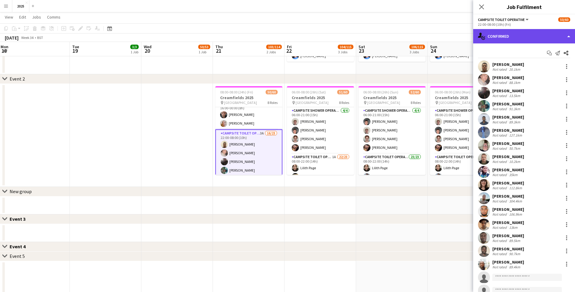
click at [533, 38] on div "single-neutral-actions-check-2 Confirmed" at bounding box center [524, 36] width 102 height 14
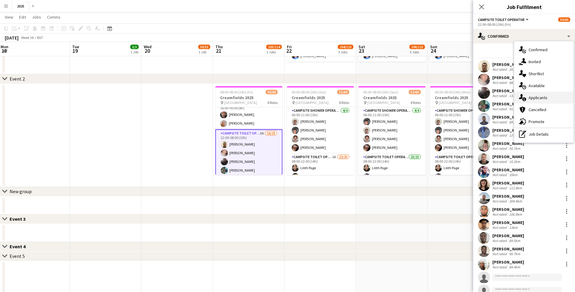
click at [538, 95] on div "single-neutral-actions-information Applicants" at bounding box center [543, 98] width 59 height 12
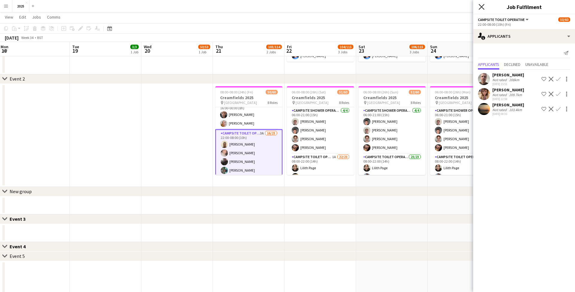
click at [481, 5] on icon "Close pop-in" at bounding box center [482, 7] width 6 height 6
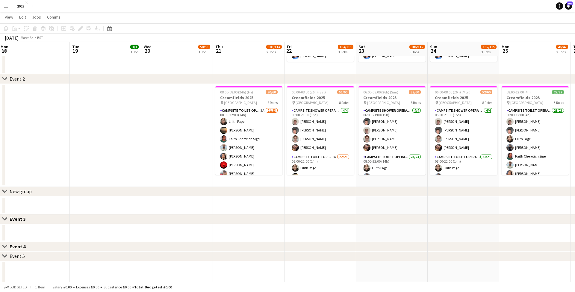
scroll to position [0, 0]
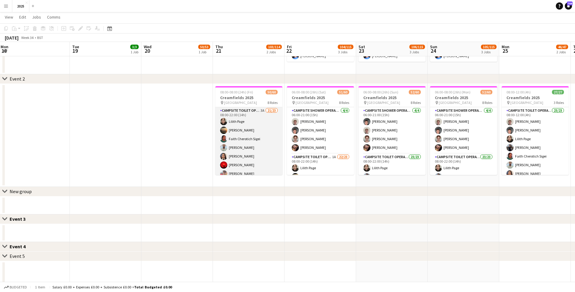
click at [263, 110] on app-card-role "Campsite Toilet Operative 3A 21/23 08:00-22:00 (14h) Lilith Page Ismail Brown F…" at bounding box center [248, 212] width 67 height 211
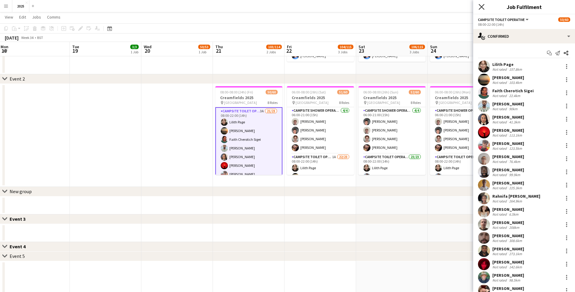
click at [482, 7] on icon at bounding box center [482, 7] width 6 height 6
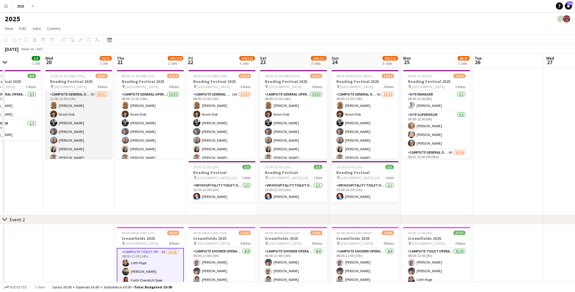
click at [92, 93] on app-card-role "Campsite General Operative 9A 30/31 12:00-22:00 (10h) John Condon Ikram Dob Lou…" at bounding box center [78, 232] width 67 height 283
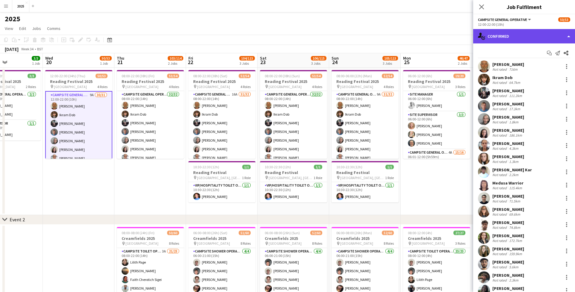
click at [516, 40] on div "single-neutral-actions-check-2 Confirmed" at bounding box center [524, 36] width 102 height 14
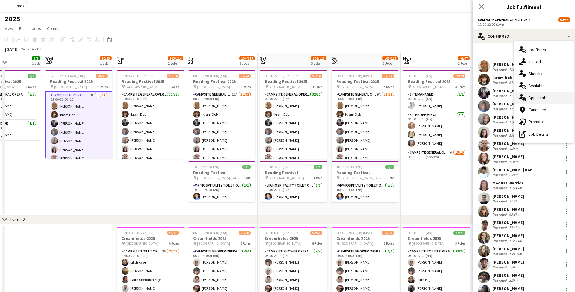
click at [554, 99] on div "single-neutral-actions-information Applicants" at bounding box center [543, 98] width 59 height 12
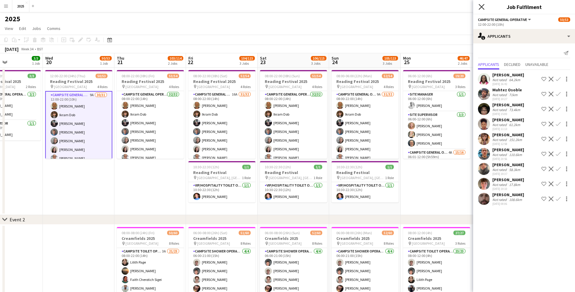
click at [483, 5] on icon at bounding box center [482, 7] width 6 height 6
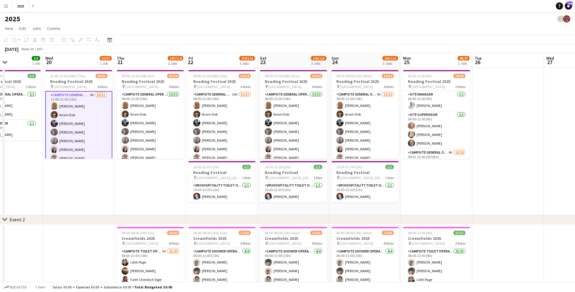
click at [438, 184] on app-date-cell "06:00-12:00 (6h) 19/20 Reading Festival 2025 pin Richfield Avenue 3 Roles Site …" at bounding box center [437, 141] width 72 height 147
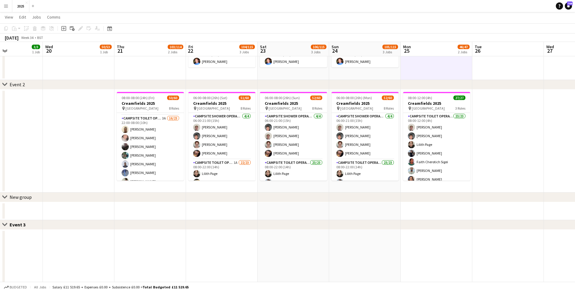
scroll to position [342, 0]
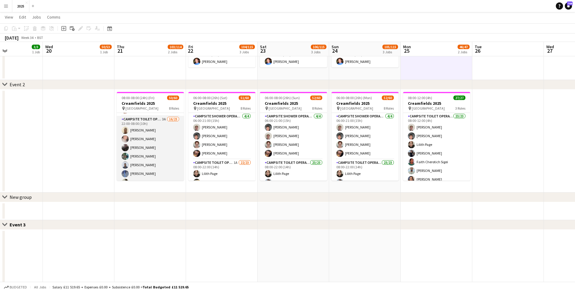
click at [165, 119] on app-card-role "Campsite Toilet Operative 3A 16/23 22:00-08:00 (10h) Emmanuel Onaeze Theo Kento…" at bounding box center [150, 221] width 67 height 211
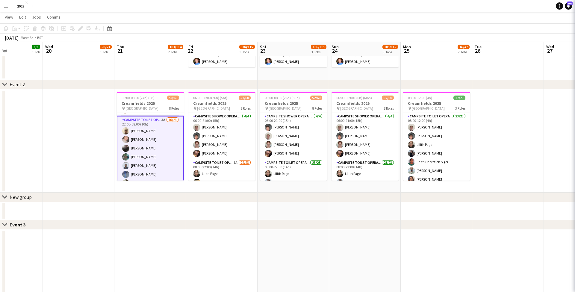
scroll to position [342, 0]
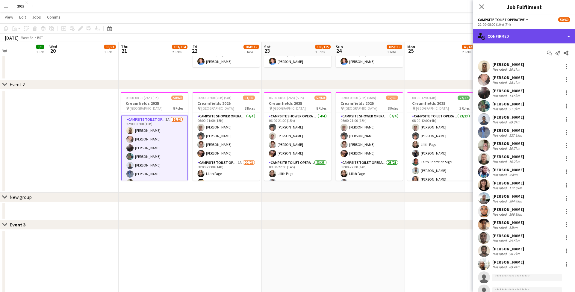
click at [542, 33] on div "single-neutral-actions-check-2 Confirmed" at bounding box center [524, 36] width 102 height 14
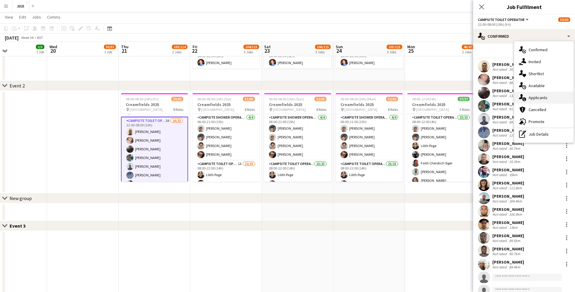
click at [541, 97] on div "single-neutral-actions-information Applicants" at bounding box center [543, 98] width 59 height 12
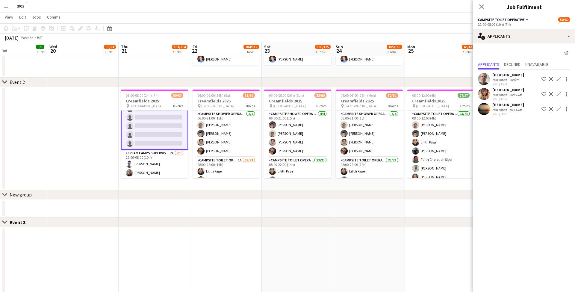
scroll to position [545, 0]
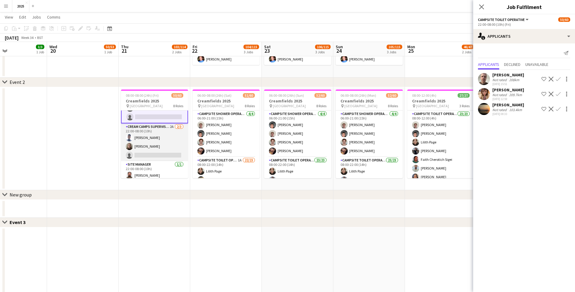
click at [171, 128] on app-card-role "Cream Camps Supervisor 2A 2/3 22:00-08:00 (10h) Harvey Clarke marais Dana Hollo…" at bounding box center [154, 142] width 67 height 38
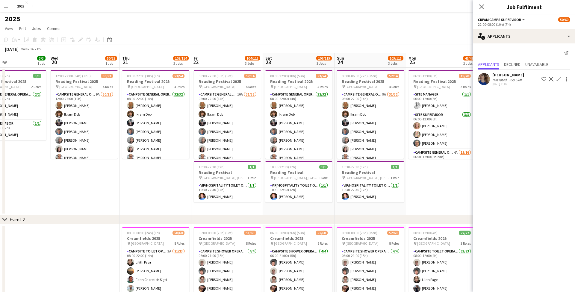
scroll to position [0, 0]
drag, startPoint x: 482, startPoint y: 5, endPoint x: 488, endPoint y: 19, distance: 15.0
click at [482, 5] on icon "Close pop-in" at bounding box center [481, 6] width 5 height 5
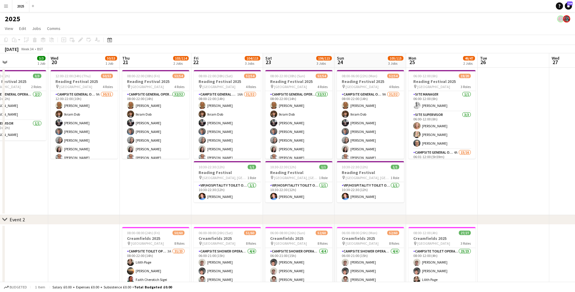
click at [512, 116] on app-date-cell at bounding box center [514, 141] width 72 height 147
